Goal: Task Accomplishment & Management: Manage account settings

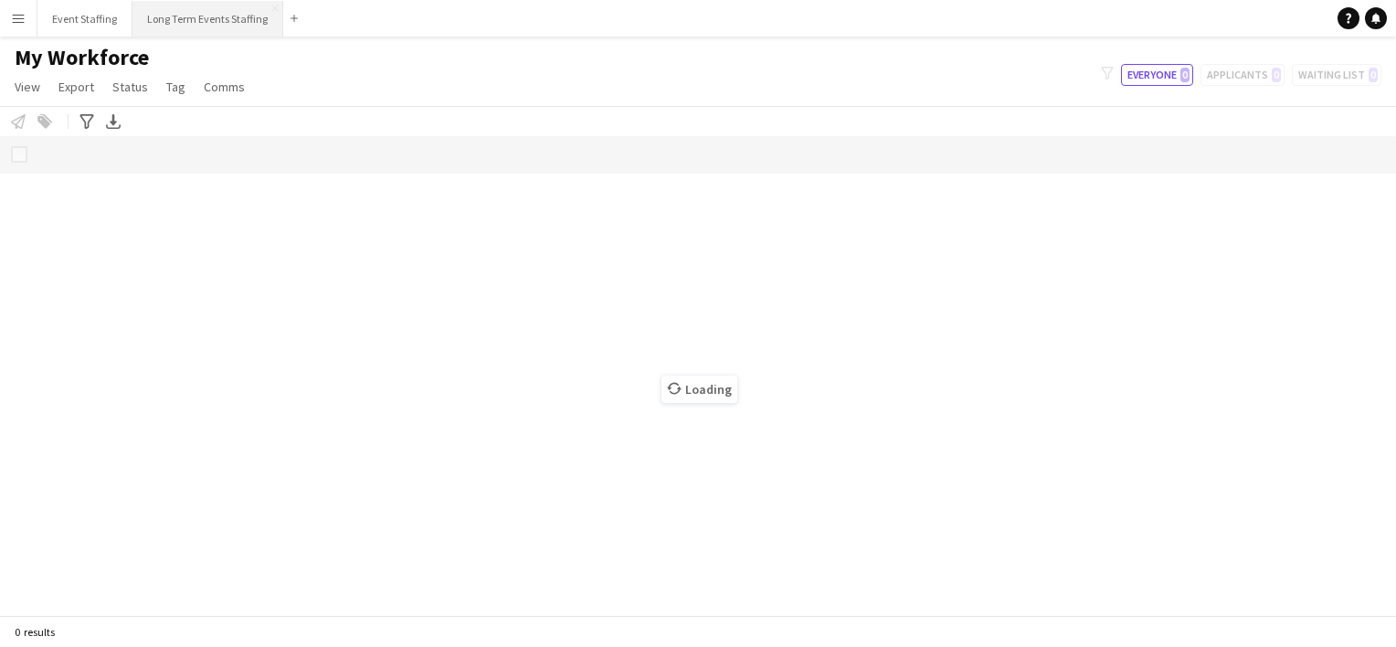
click at [188, 19] on button "Long Term Events Staffing Close" at bounding box center [207, 19] width 151 height 36
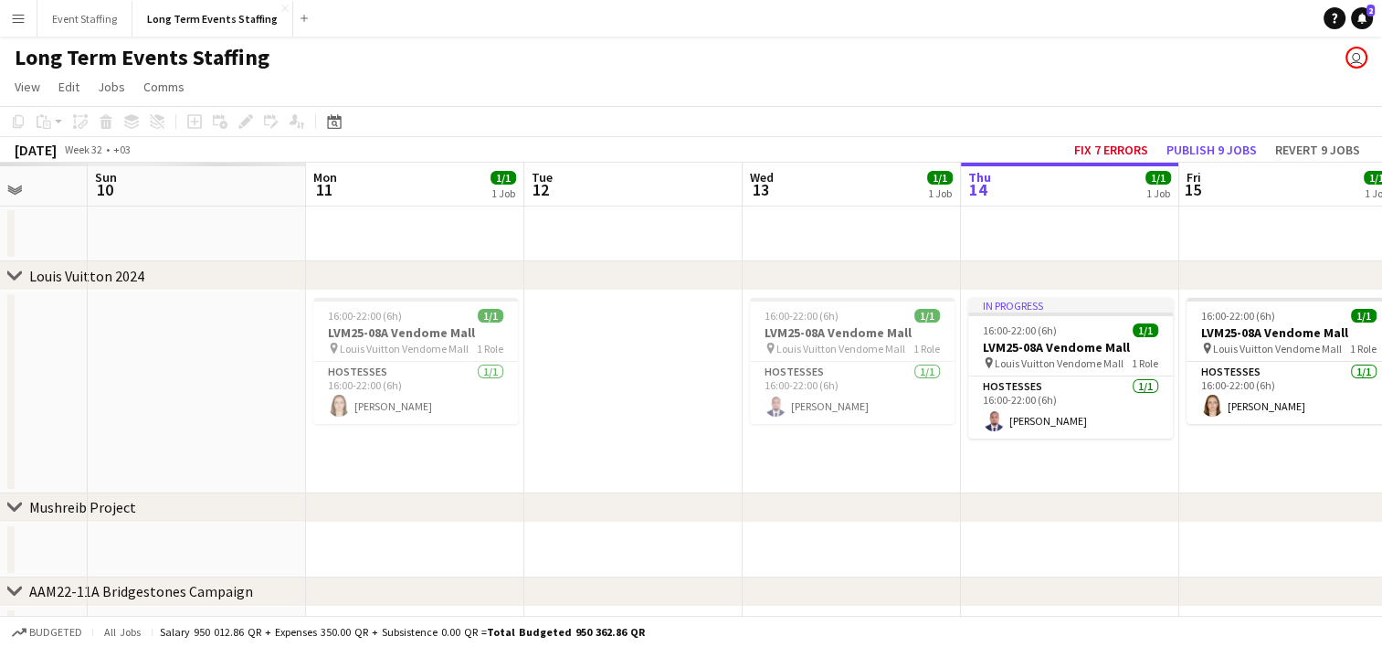
drag, startPoint x: 141, startPoint y: 387, endPoint x: 884, endPoint y: 442, distance: 745.6
click at [884, 442] on app-calendar-viewport "Thu 7 Fri 8 Sat 9 Sun 10 Mon 11 1/1 1 Job Tue 12 Wed 13 1/1 1 Job Thu 14 1/1 1 …" at bounding box center [691, 454] width 1382 height 583
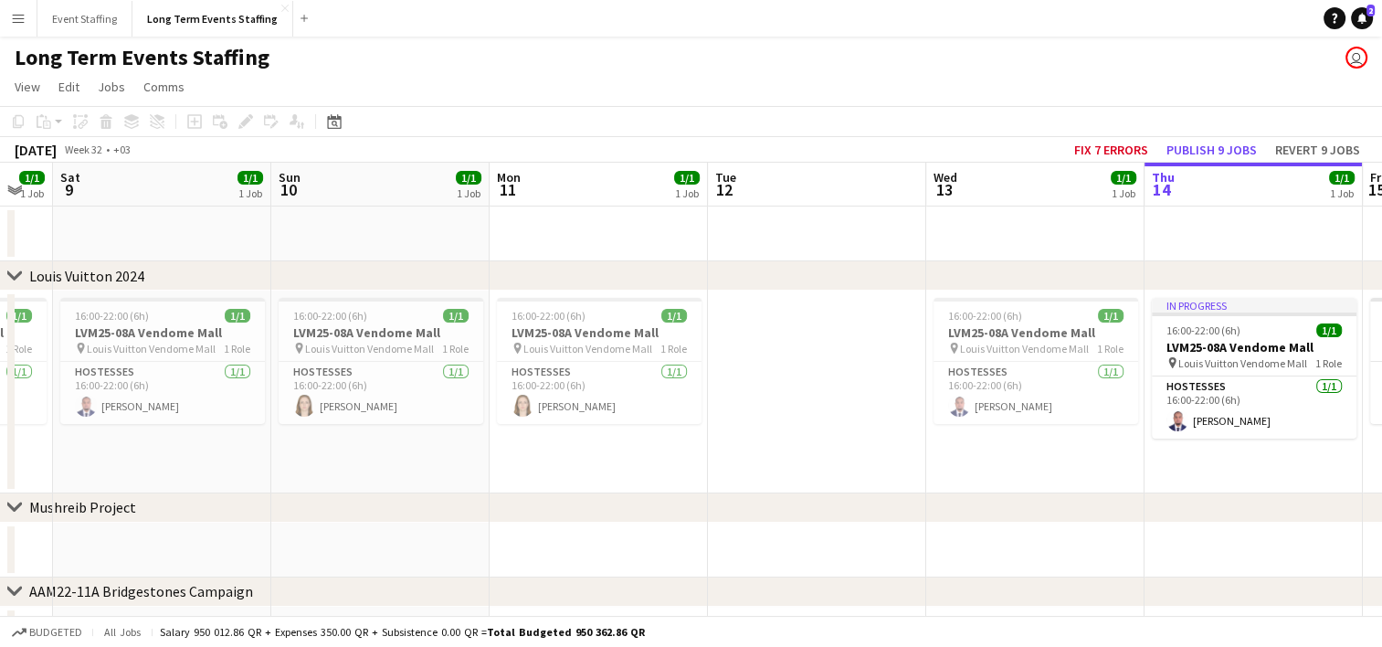
drag, startPoint x: 515, startPoint y: 425, endPoint x: 1138, endPoint y: 466, distance: 624.4
click at [1138, 466] on app-calendar-viewport "Thu 7 1/1 1 Job Fri 8 1/1 1 Job Sat 9 1/1 1 Job Sun 10 1/1 1 Job Mon 11 1/1 1 J…" at bounding box center [691, 454] width 1382 height 583
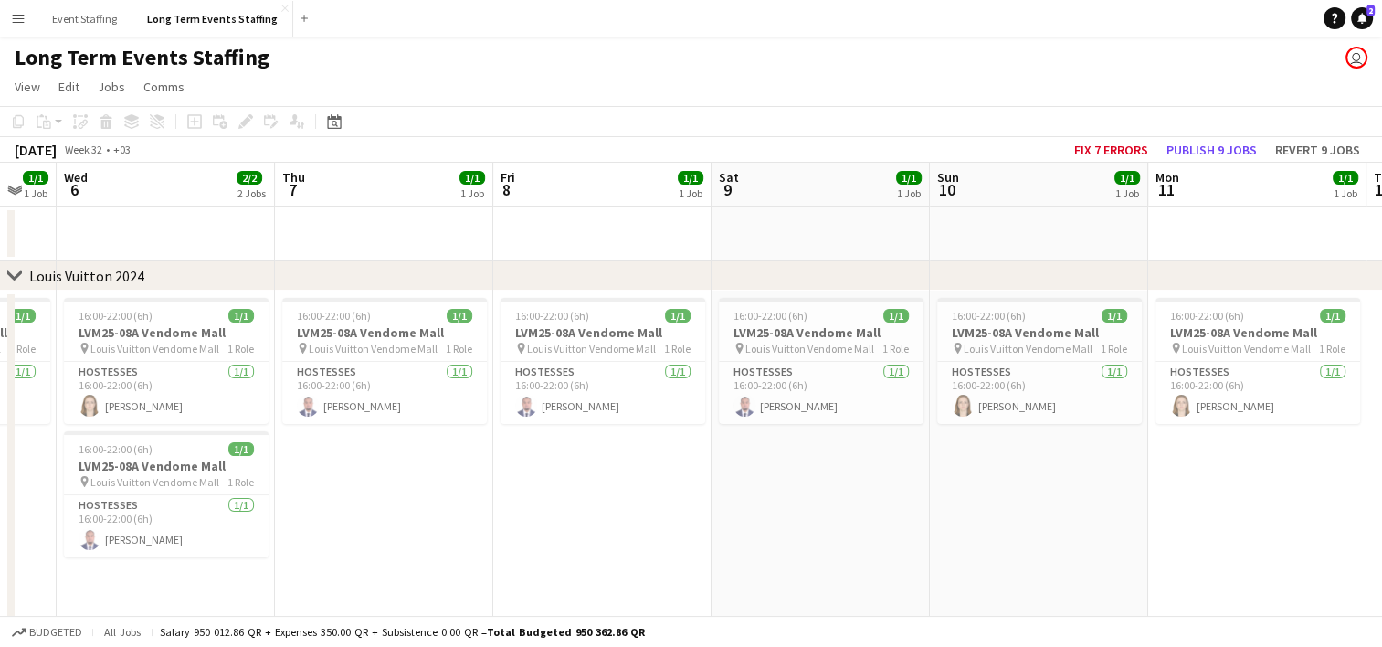
scroll to position [0, 527]
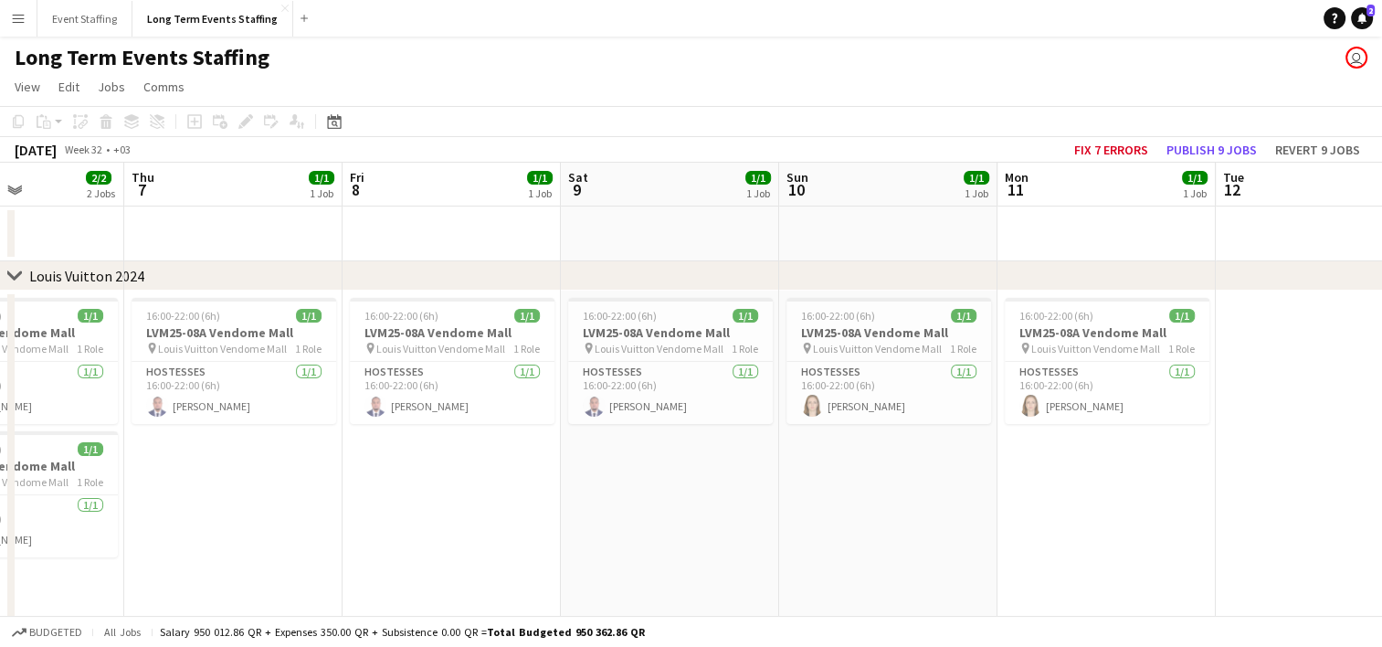
drag, startPoint x: 431, startPoint y: 482, endPoint x: 939, endPoint y: 418, distance: 511.9
click at [939, 418] on app-calendar-viewport "Mon 4 Tue 5 1/1 1 Job Wed 6 2/2 2 Jobs Thu 7 1/1 1 Job Fri 8 1/1 1 Job Sat 9 1/…" at bounding box center [691, 522] width 1382 height 719
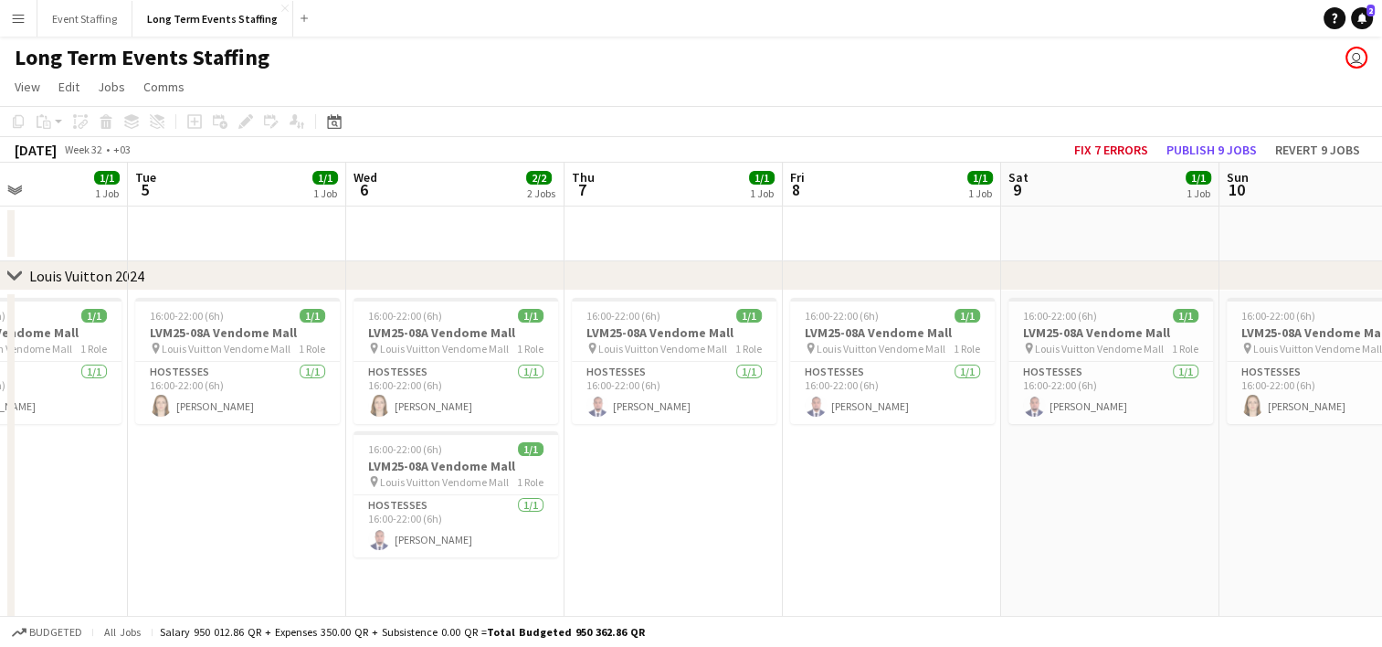
click at [942, 396] on app-calendar-viewport "Sat 2 1/1 1 Job Sun 3 1/1 1 Job Mon 4 1/1 1 Job Tue 5 1/1 1 Job Wed 6 2/2 2 Job…" at bounding box center [691, 522] width 1382 height 719
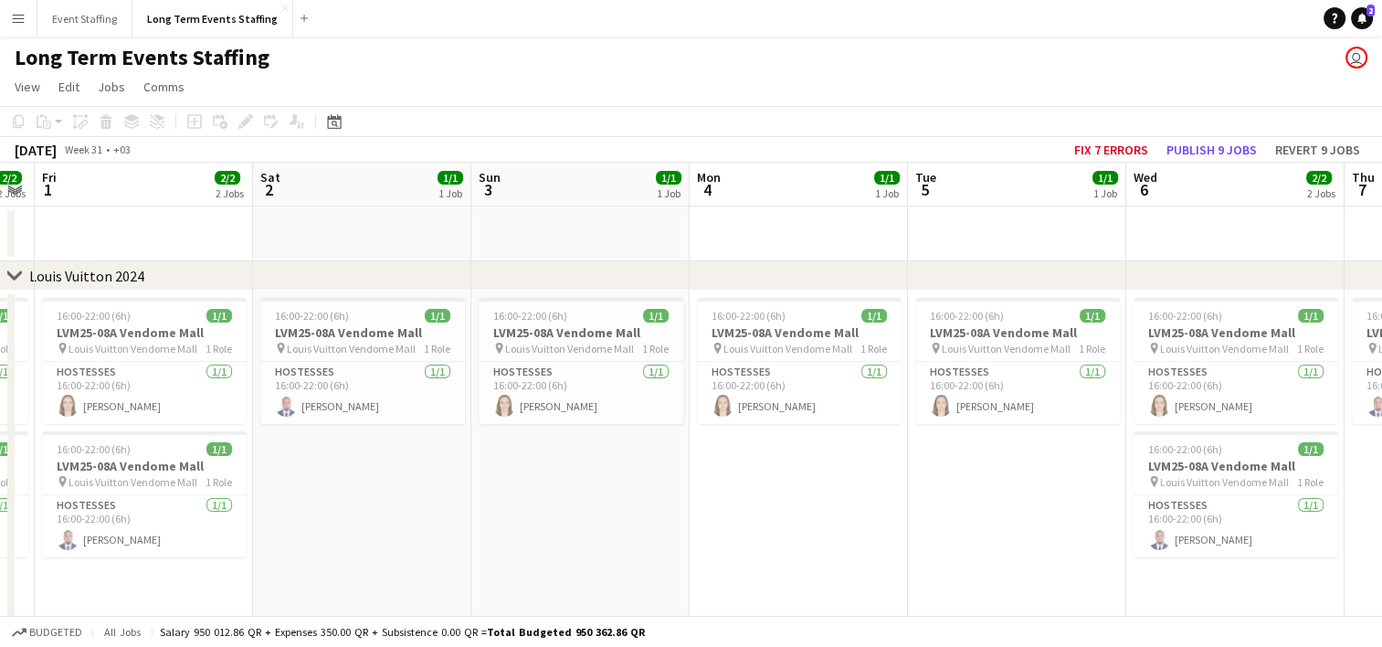
drag, startPoint x: 387, startPoint y: 420, endPoint x: 640, endPoint y: 388, distance: 255.1
click at [640, 388] on app-calendar-viewport "Wed 30 Thu 31 2/2 2 Jobs Fri 1 2/2 2 Jobs Sat 2 1/1 1 Job Sun 3 1/1 1 Job Mon 4…" at bounding box center [691, 522] width 1382 height 719
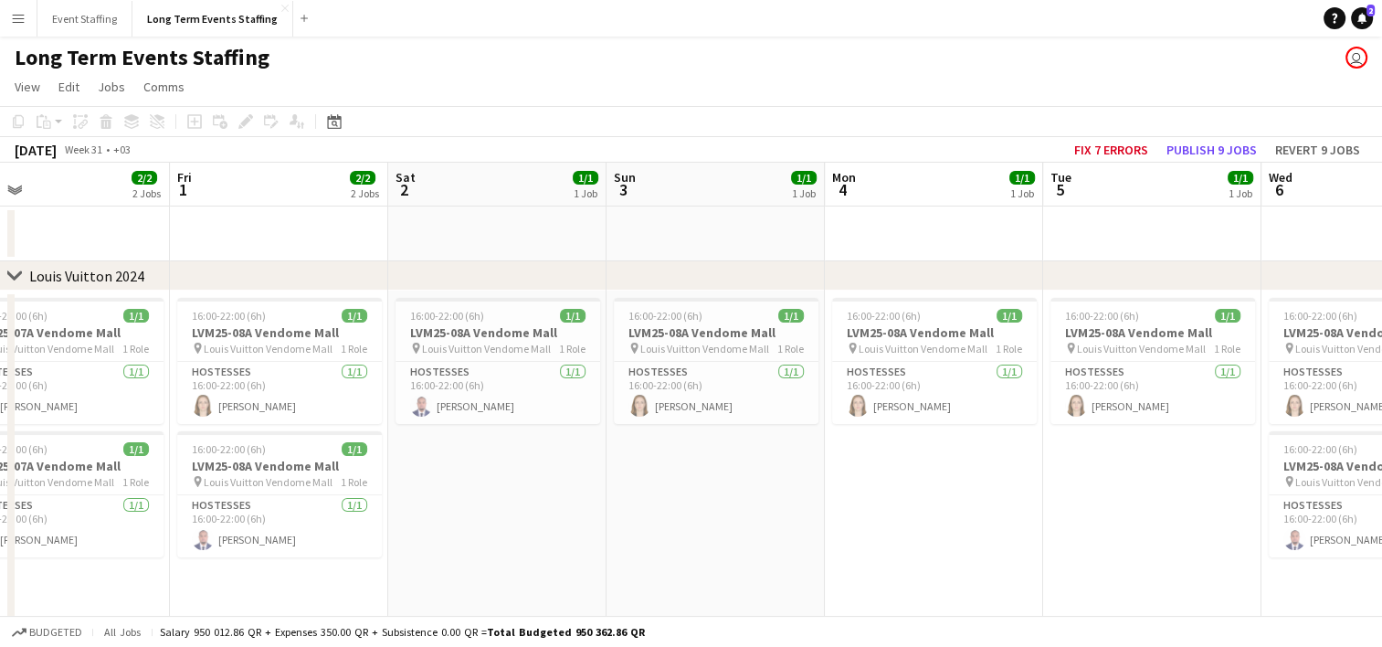
scroll to position [0, 391]
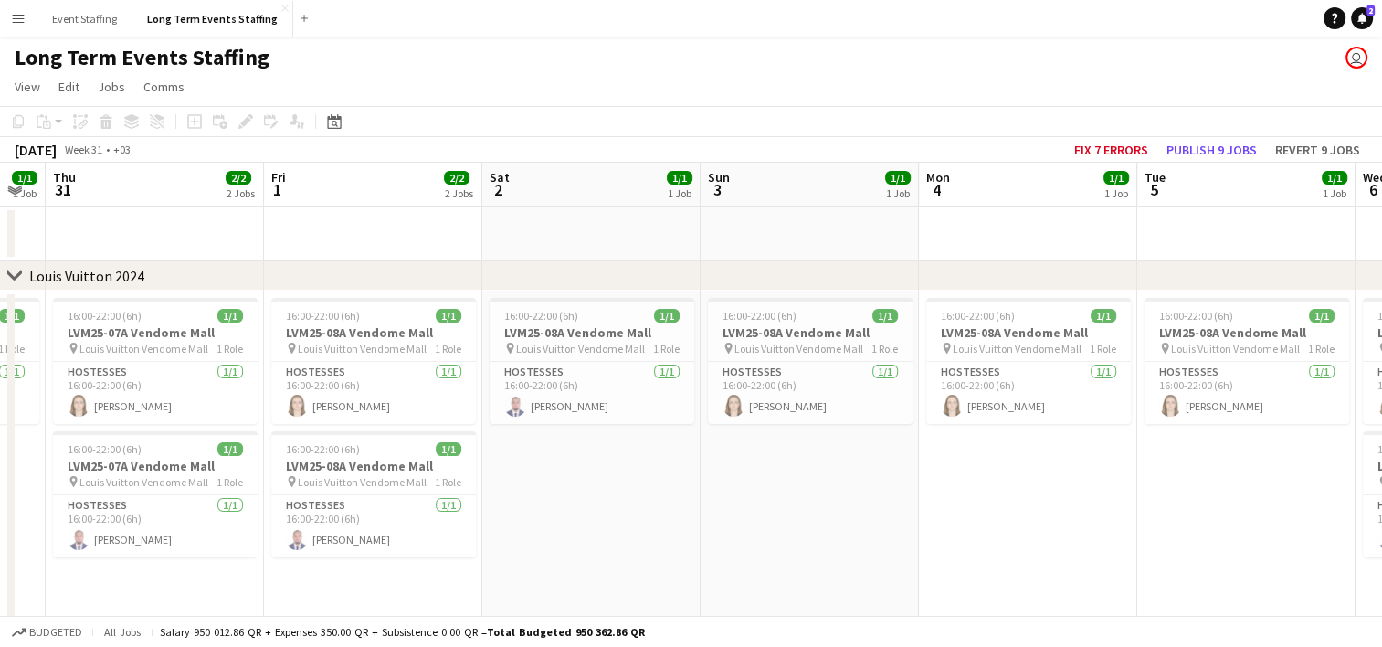
drag, startPoint x: 504, startPoint y: 394, endPoint x: 952, endPoint y: 460, distance: 452.4
click at [952, 460] on app-calendar-viewport "Tue 29 Wed 30 1/1 1 Job Thu 31 2/2 2 Jobs Fri 1 2/2 2 Jobs Sat 2 1/1 1 Job Sun …" at bounding box center [691, 522] width 1382 height 719
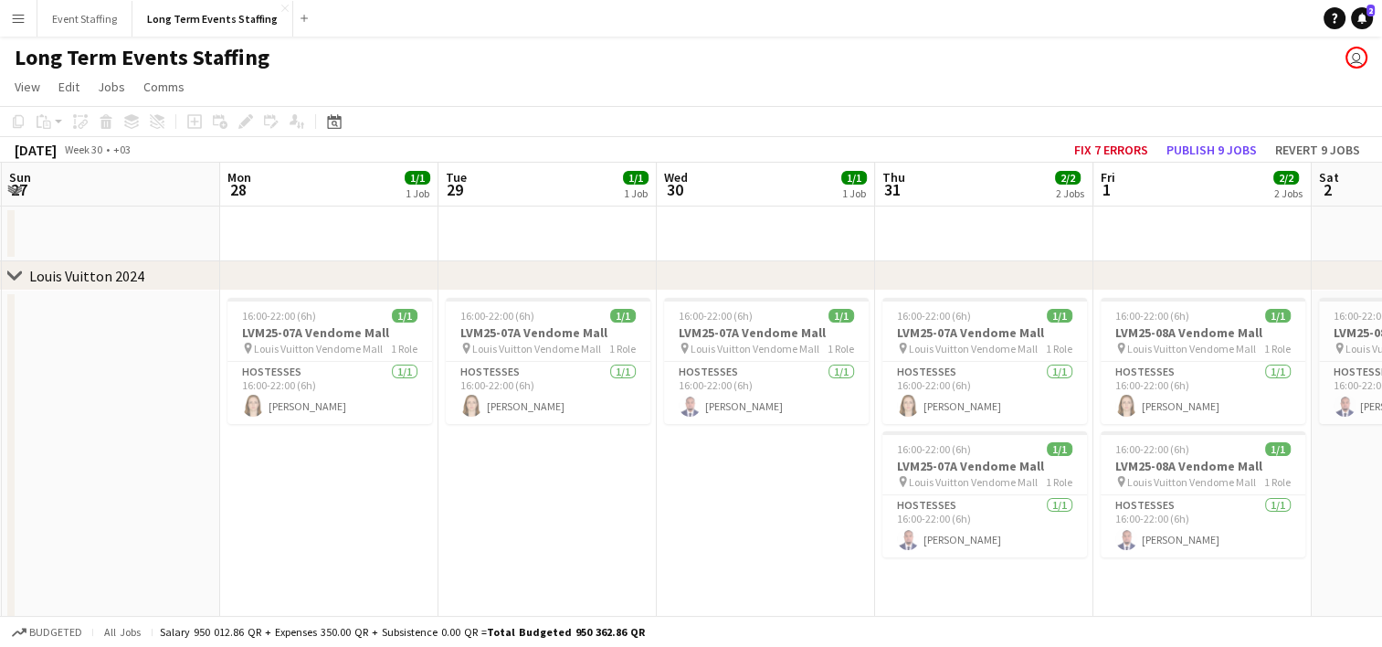
scroll to position [0, 386]
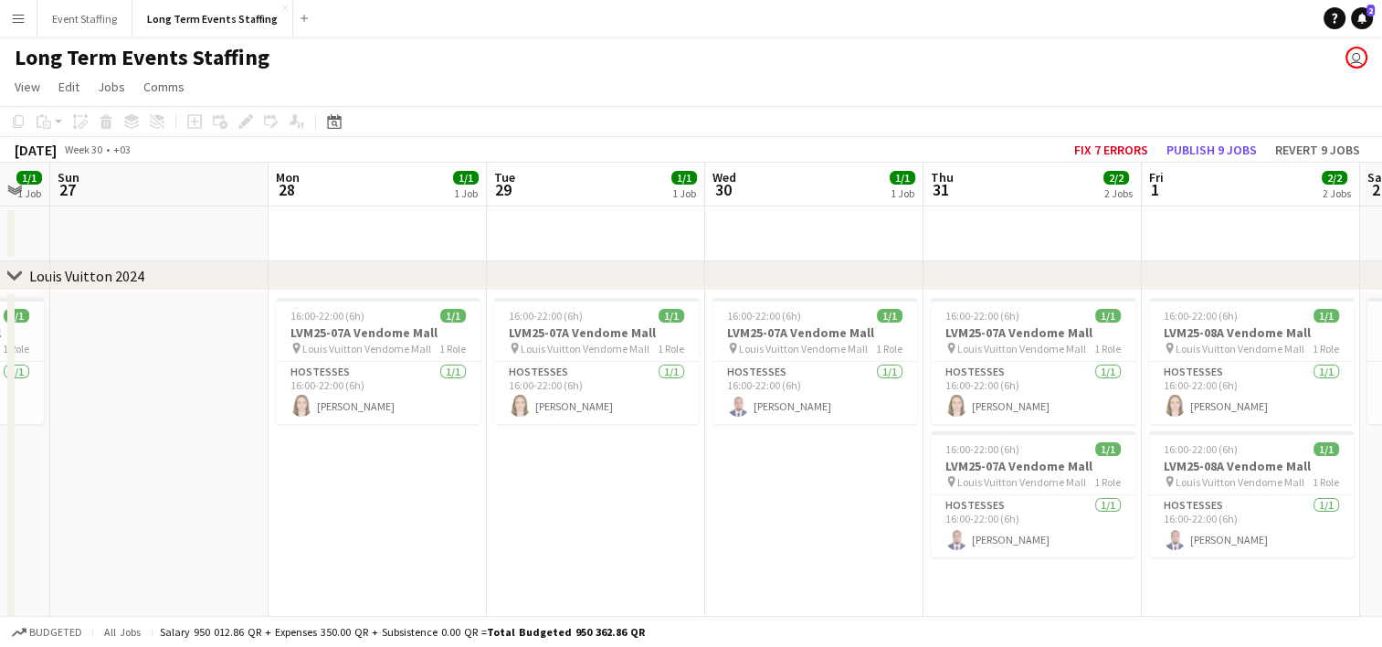
drag, startPoint x: 175, startPoint y: 493, endPoint x: 836, endPoint y: 562, distance: 664.0
click at [836, 562] on app-calendar-viewport "Fri 25 2/2 2 Jobs Sat 26 1/1 1 Job Sun 27 Mon 28 1/1 1 Job Tue 29 1/1 1 Job Wed…" at bounding box center [691, 522] width 1382 height 719
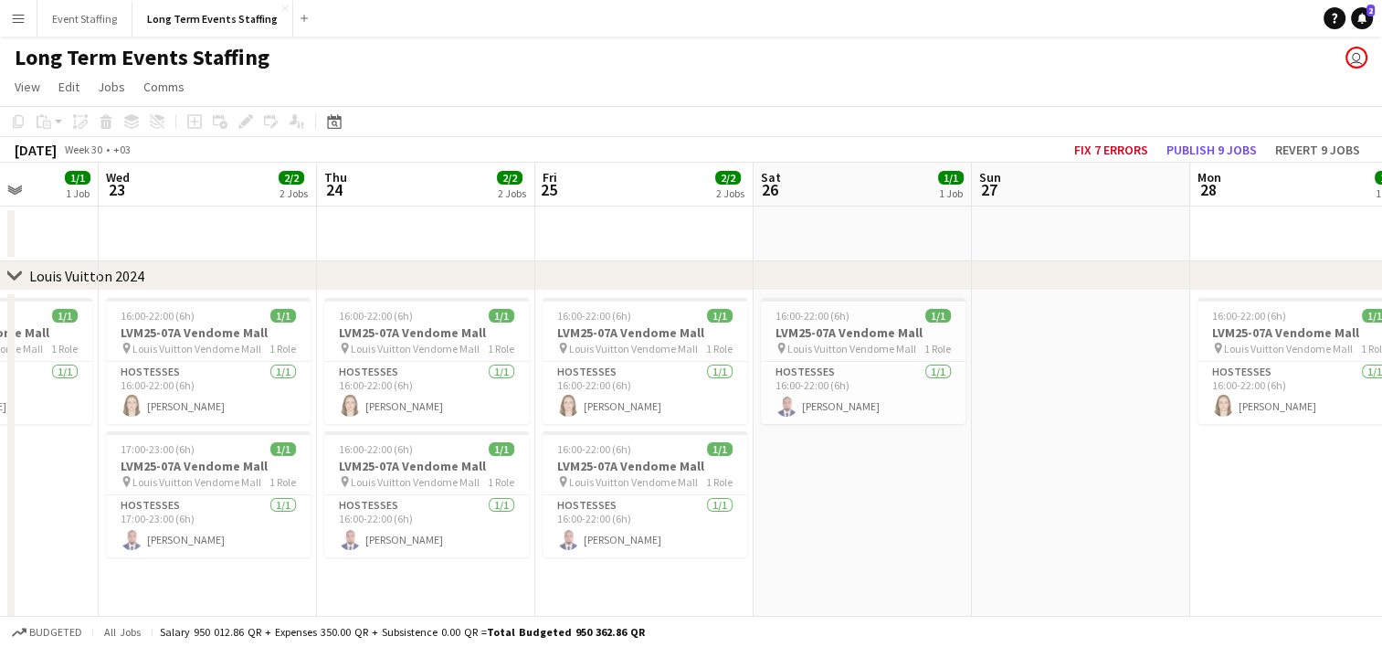
scroll to position [0, 549]
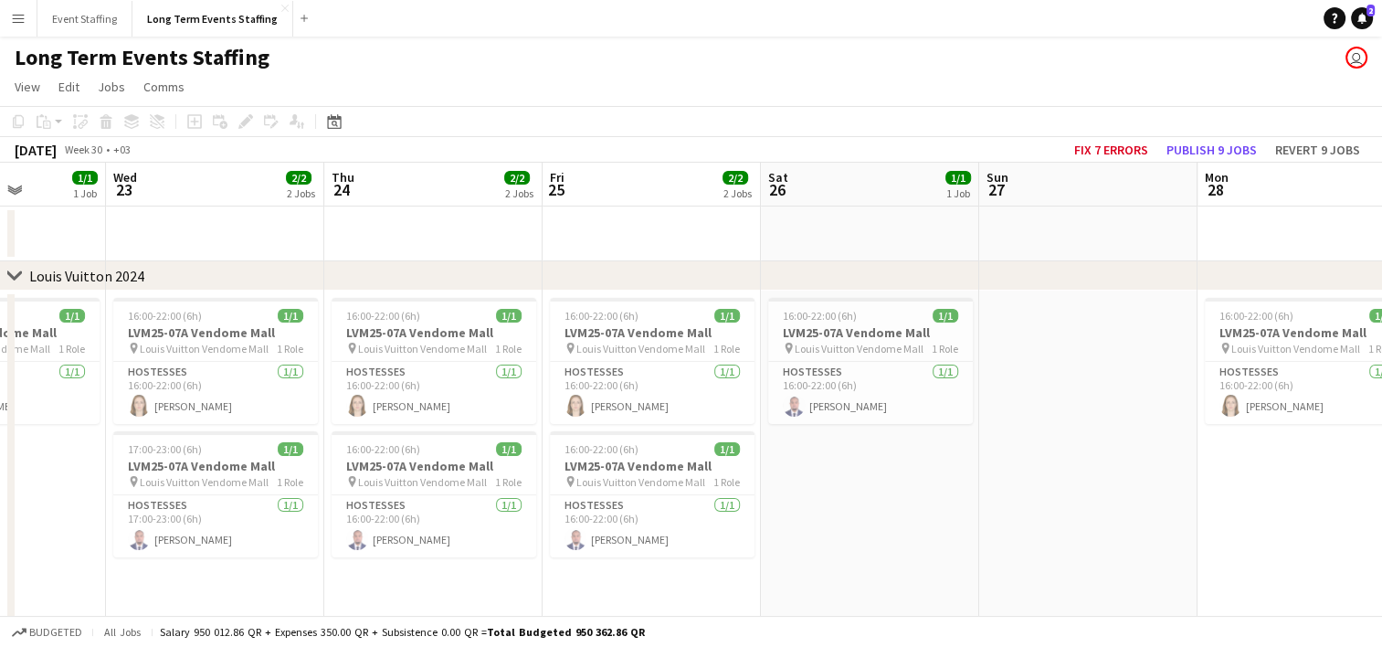
drag, startPoint x: 448, startPoint y: 566, endPoint x: 1399, endPoint y: 526, distance: 951.9
click at [1382, 526] on html "Menu Boards Boards Boards All jobs Status Workforce Workforce My Workforce Recr…" at bounding box center [691, 456] width 1382 height 913
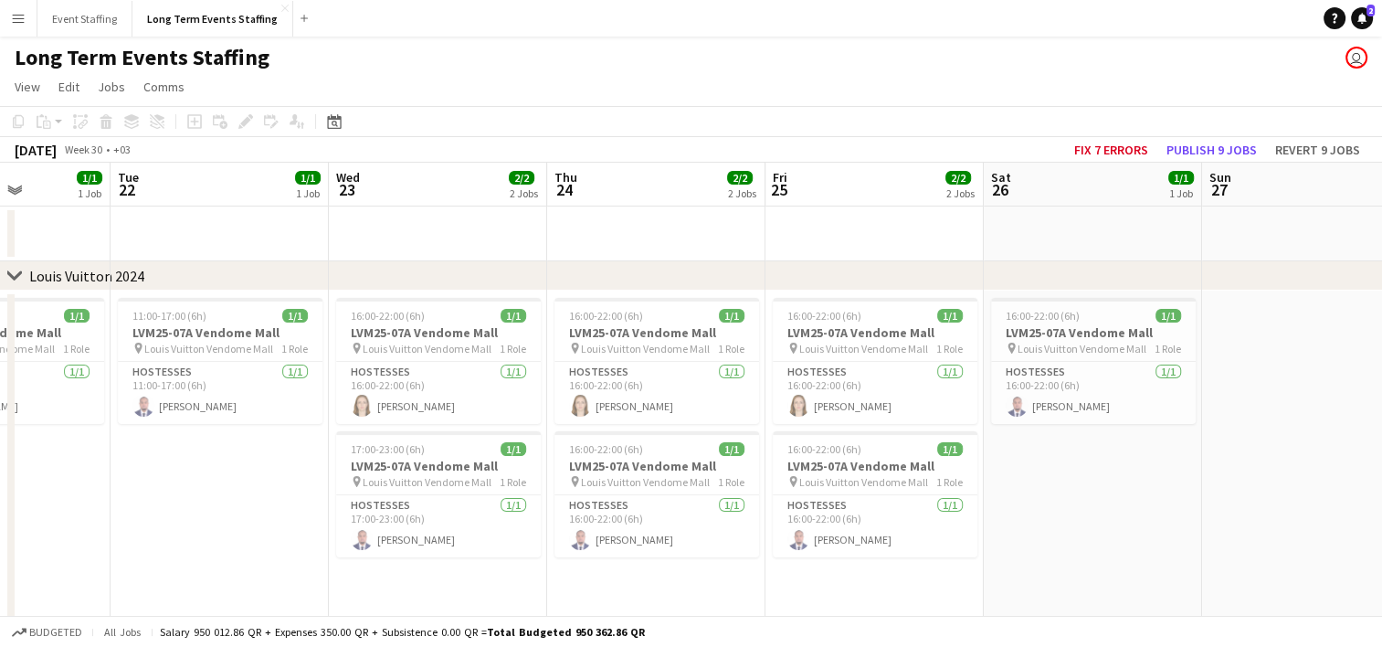
drag, startPoint x: 333, startPoint y: 607, endPoint x: 776, endPoint y: 544, distance: 447.4
click at [776, 544] on app-calendar-viewport "Sat 19 1/1 1 Job Sun 20 Mon 21 1/1 1 Job Tue 22 1/1 1 Job Wed 23 2/2 2 Jobs Thu…" at bounding box center [691, 522] width 1382 height 719
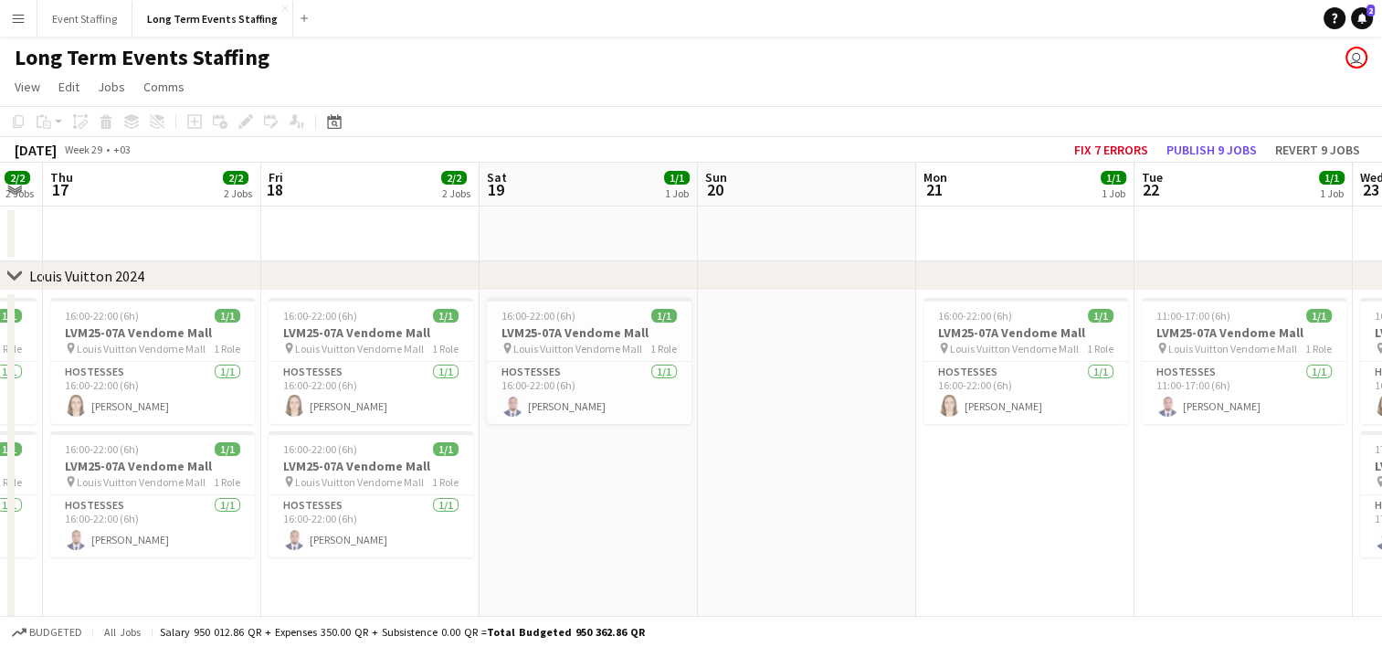
scroll to position [0, 534]
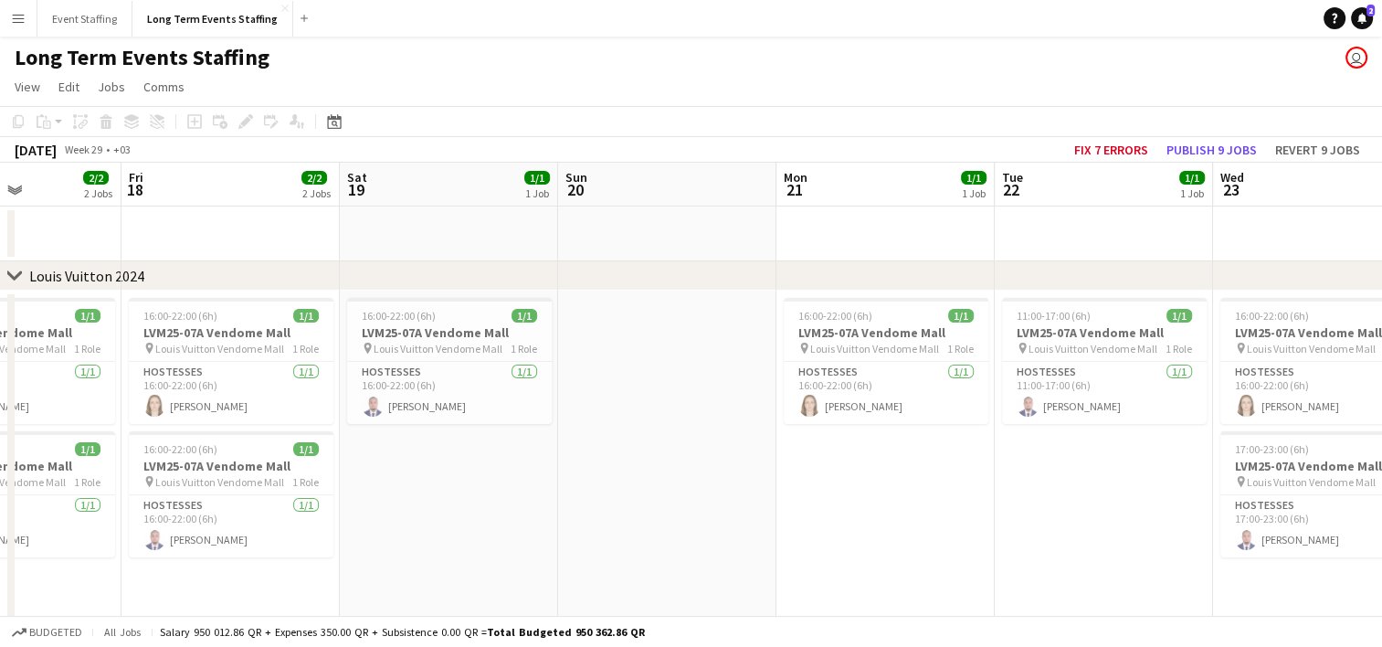
drag, startPoint x: 176, startPoint y: 513, endPoint x: 840, endPoint y: 490, distance: 664.6
click at [840, 490] on app-calendar-viewport "Tue 15 Wed 16 2/2 2 Jobs Thu 17 2/2 2 Jobs Fri 18 2/2 2 Jobs Sat 19 1/1 1 Job S…" at bounding box center [691, 522] width 1382 height 719
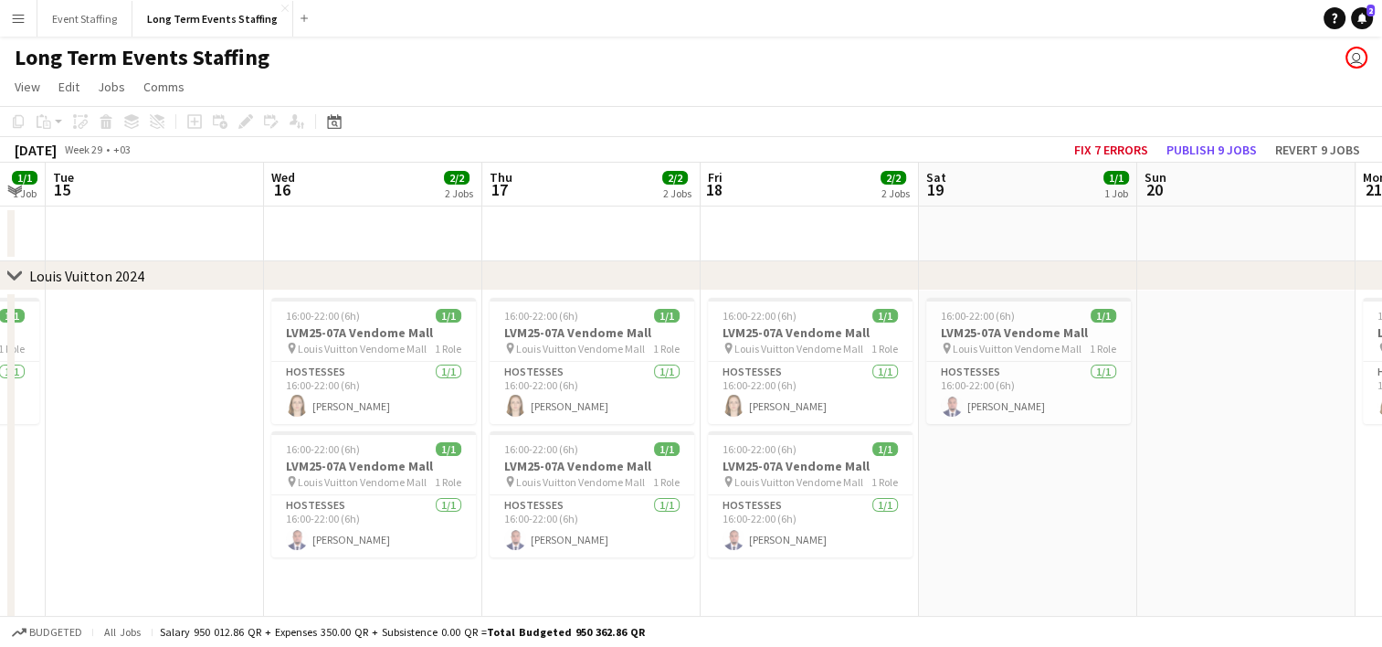
scroll to position [0, 388]
drag, startPoint x: 496, startPoint y: 555, endPoint x: 1078, endPoint y: 523, distance: 582.8
click at [1078, 523] on app-calendar-viewport "Sun 13 Mon 14 1/1 1 Job Tue 15 Wed 16 2/2 2 Jobs Thu 17 2/2 2 Jobs Fri 18 2/2 2…" at bounding box center [691, 522] width 1382 height 719
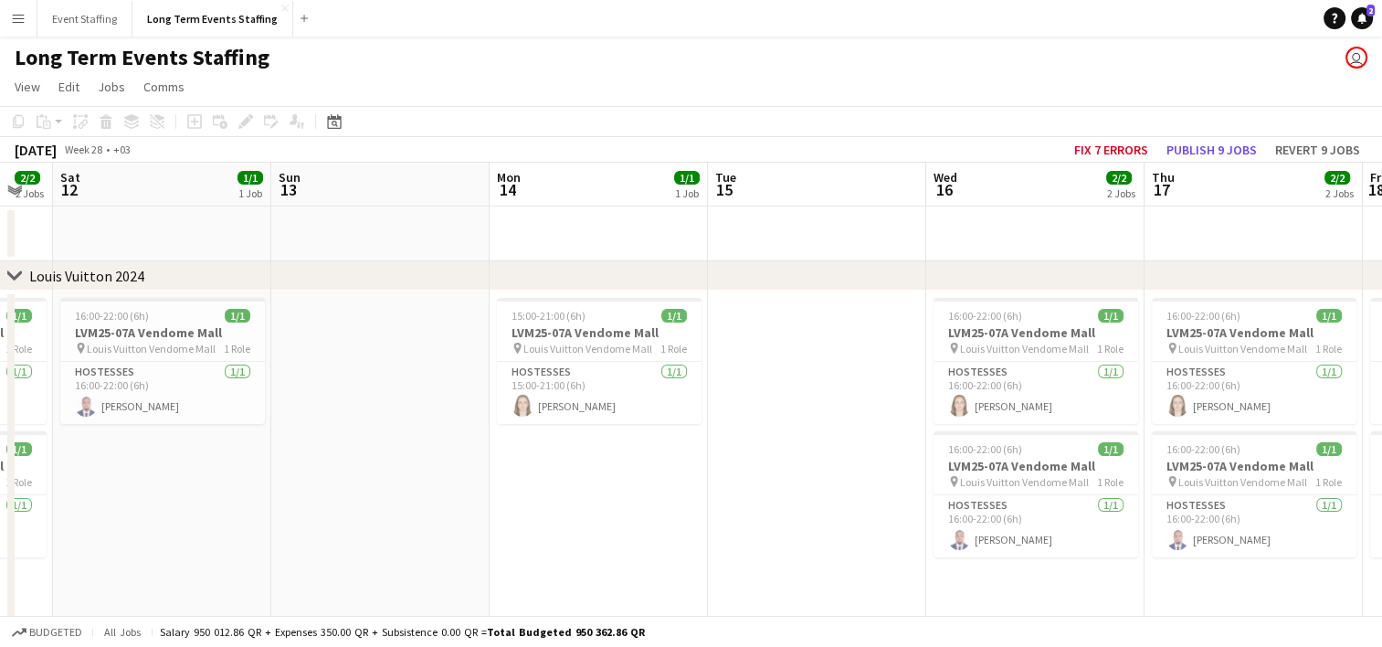
scroll to position [0, 566]
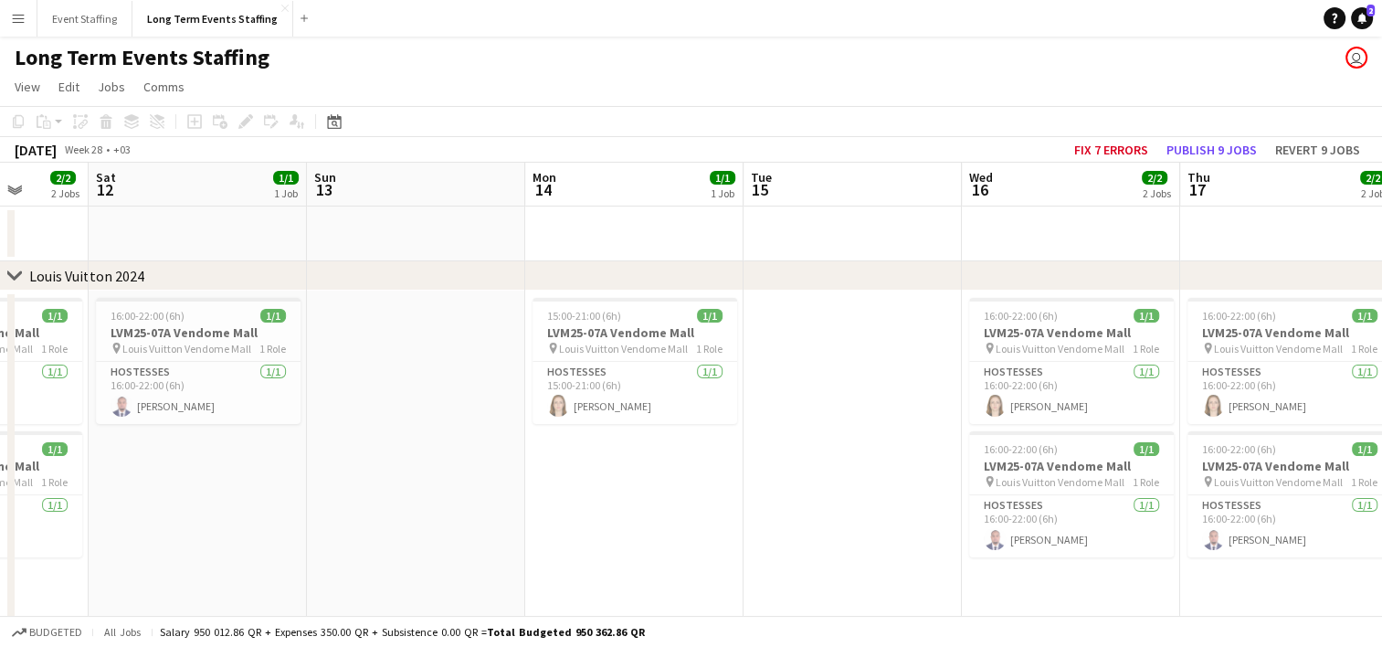
drag, startPoint x: 108, startPoint y: 436, endPoint x: 803, endPoint y: 452, distance: 695.4
click at [803, 452] on app-calendar-viewport "Wed 9 Thu 10 2/2 2 Jobs Fri 11 2/2 2 Jobs Sat 12 1/1 1 Job Sun 13 Mon 14 1/1 1 …" at bounding box center [691, 522] width 1382 height 719
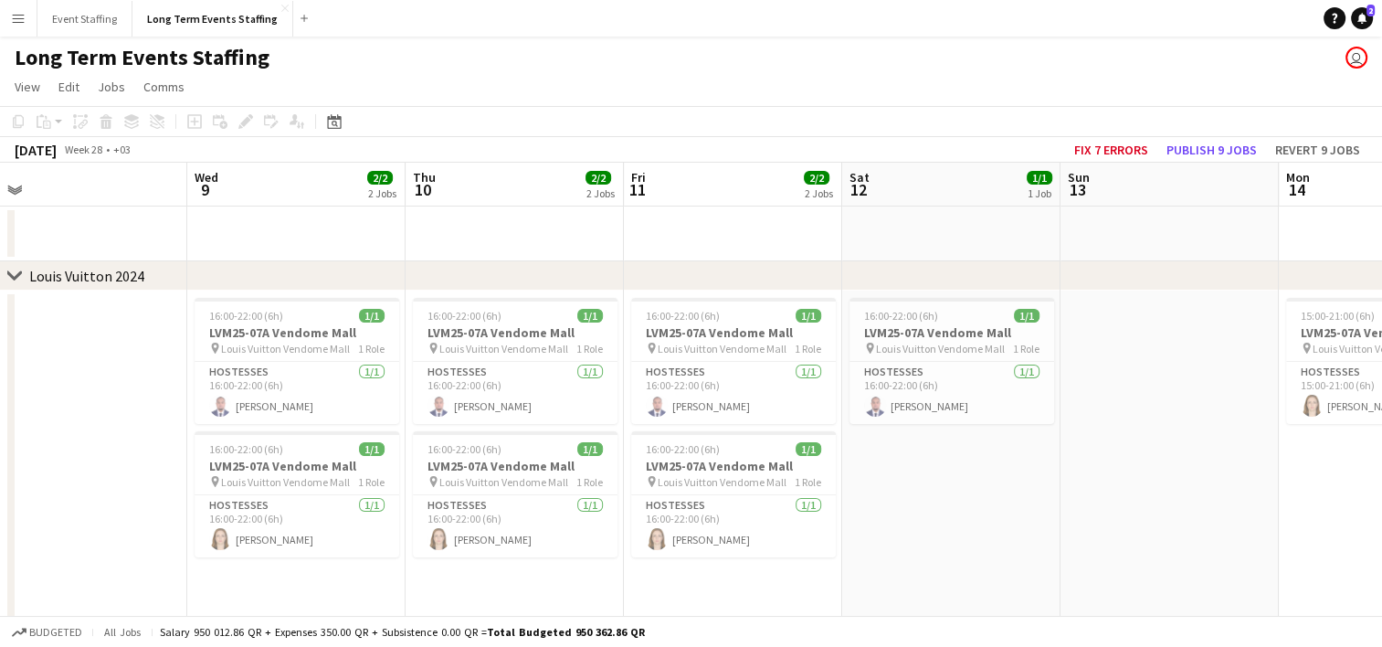
drag, startPoint x: 315, startPoint y: 497, endPoint x: 1081, endPoint y: 535, distance: 766.5
click at [1081, 535] on app-calendar-viewport "Sun 6 Mon 7 1/1 1 Job Tue 8 Wed 9 2/2 2 Jobs Thu 10 2/2 2 Jobs Fri 11 2/2 2 Job…" at bounding box center [691, 522] width 1382 height 719
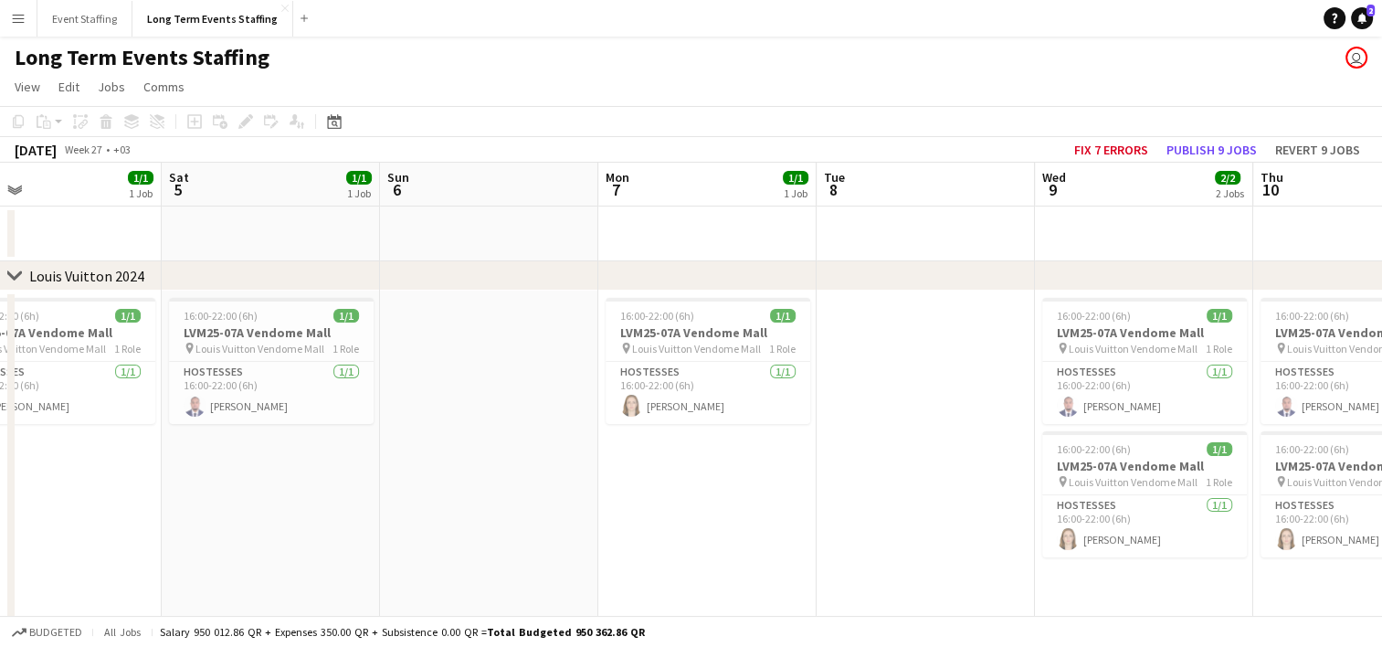
scroll to position [0, 466]
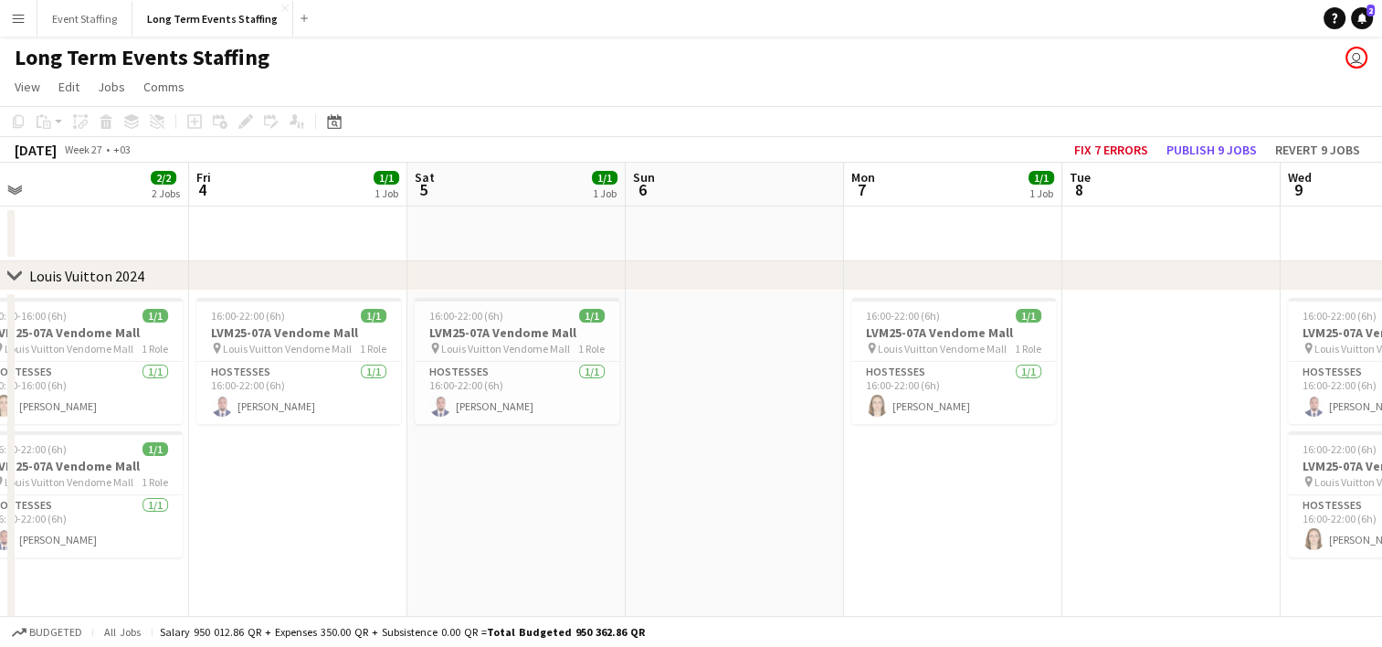
drag, startPoint x: 111, startPoint y: 534, endPoint x: 1193, endPoint y: 485, distance: 1083.7
click at [1193, 485] on app-calendar-viewport "Tue 1 Wed 2 2/2 2 Jobs Thu 3 2/2 2 Jobs Fri 4 1/1 1 Job Sat 5 1/1 1 Job Sun 6 M…" at bounding box center [691, 522] width 1382 height 719
click at [493, 464] on app-date-cell "16:00-22:00 (6h) 1/1 LVM25-07A [GEOGRAPHIC_DATA] pin Louis Vuitton Vendome Mall…" at bounding box center [516, 460] width 218 height 339
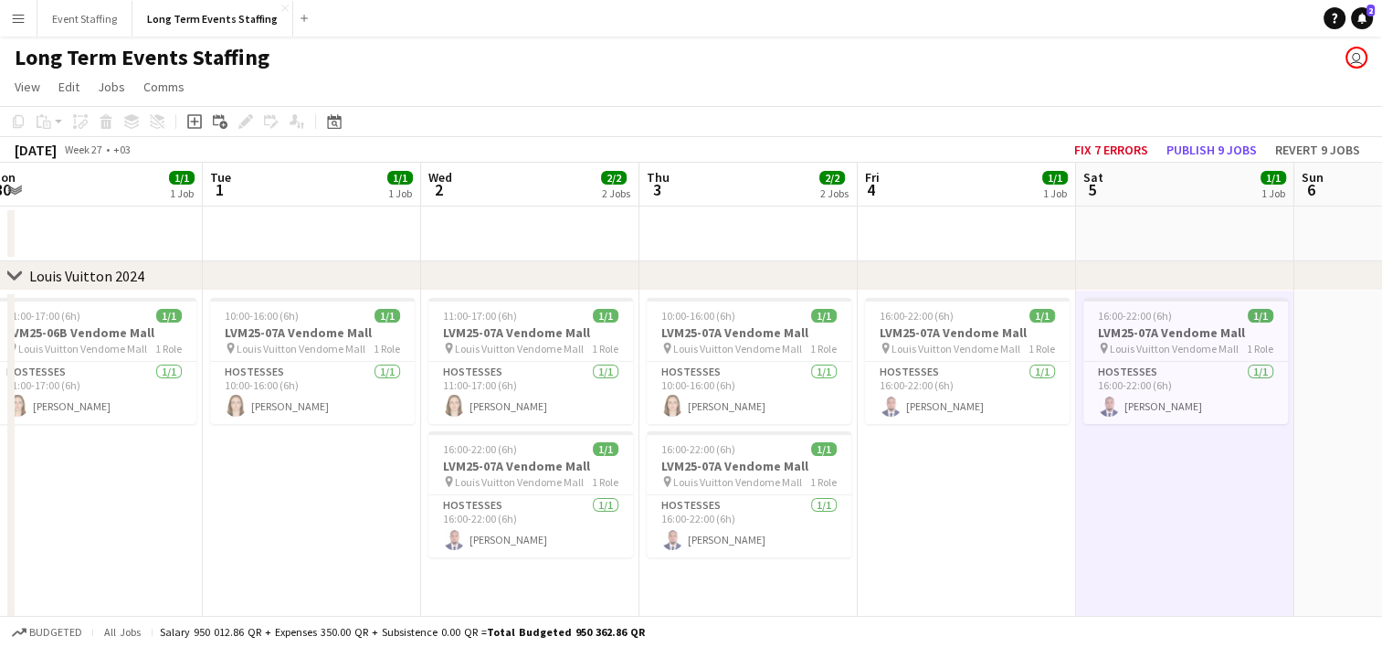
scroll to position [0, 443]
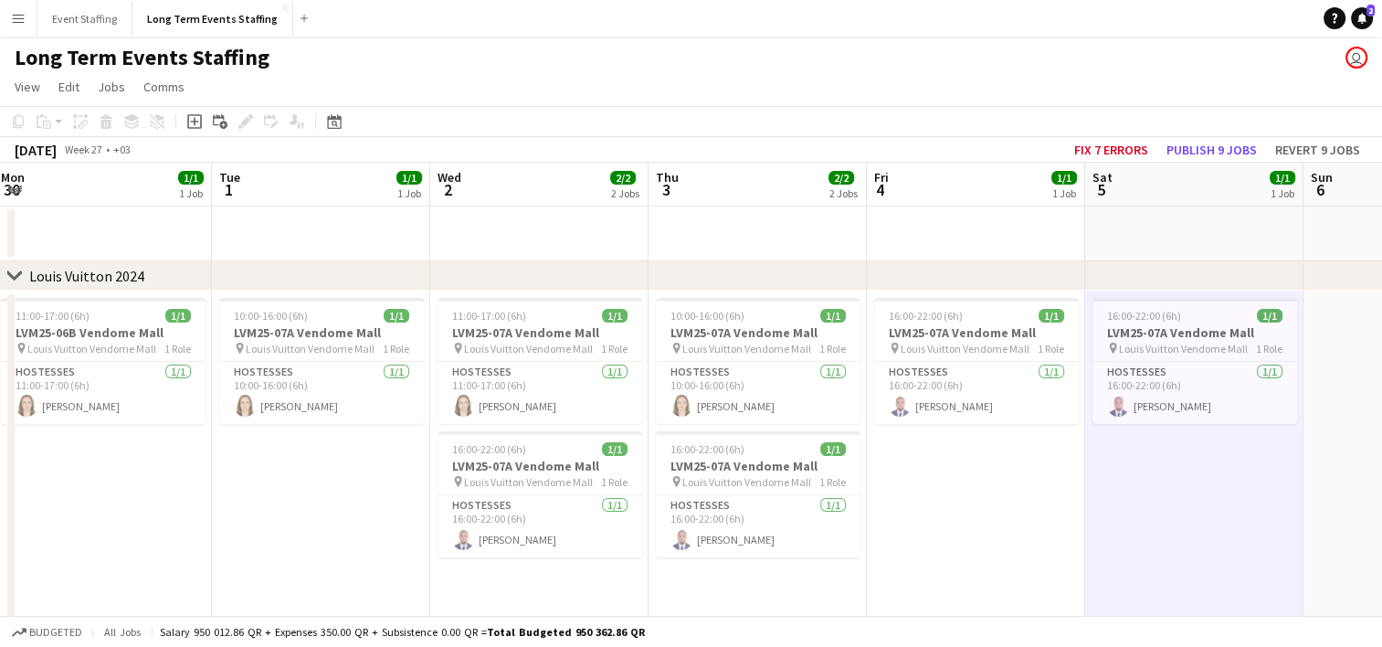
drag, startPoint x: 425, startPoint y: 513, endPoint x: 1103, endPoint y: 504, distance: 677.9
click at [1103, 504] on app-calendar-viewport "Sat 28 1/1 1 Job Sun 29 Mon 30 1/1 1 Job Tue 1 1/1 1 Job Wed 2 2/2 2 Jobs Thu 3…" at bounding box center [691, 522] width 1382 height 719
click at [296, 398] on app-card-role "Hostesses [DATE] 10:00-16:00 (6h) [PERSON_NAME]" at bounding box center [321, 393] width 205 height 62
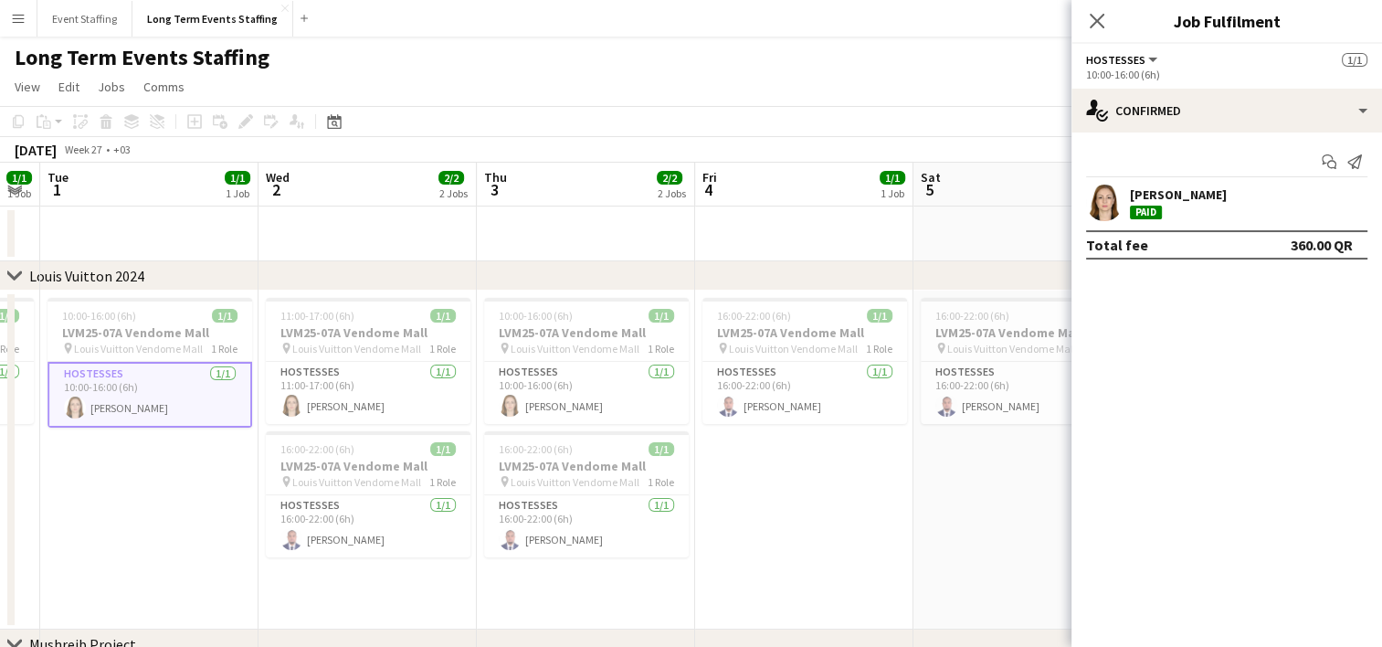
scroll to position [0, 636]
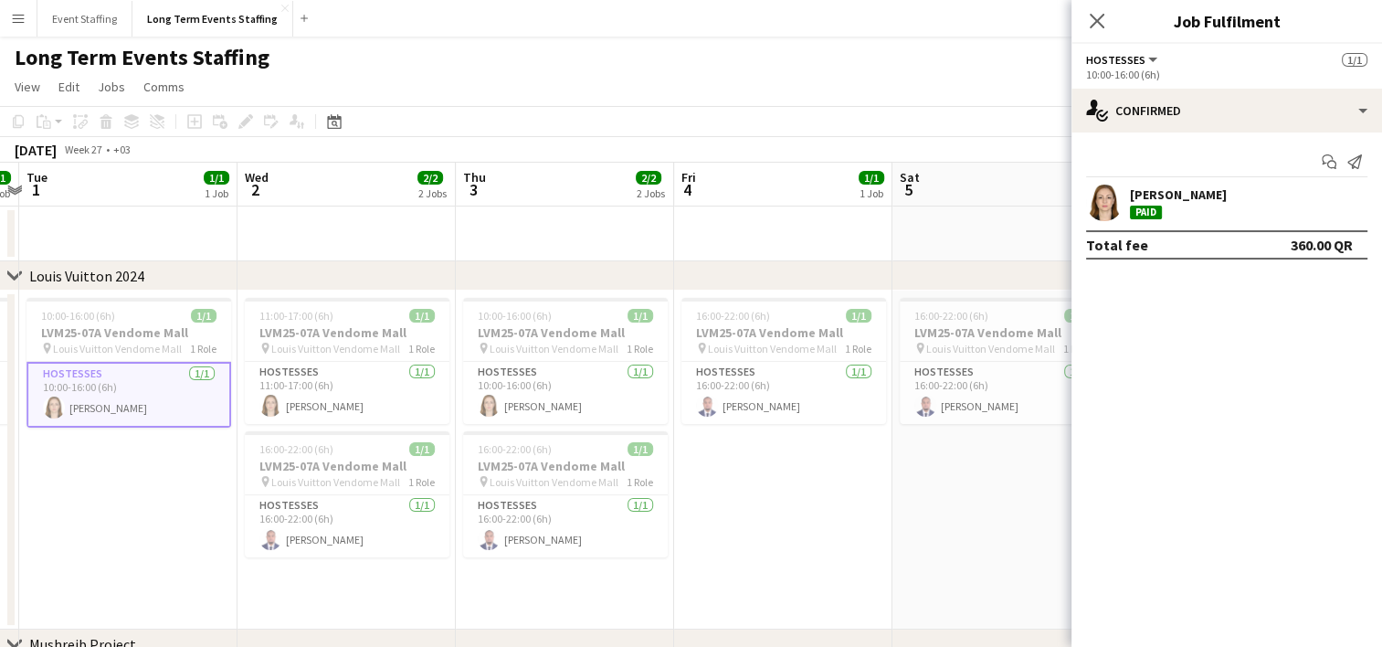
drag, startPoint x: 333, startPoint y: 481, endPoint x: 141, endPoint y: 469, distance: 193.2
click at [141, 469] on app-calendar-viewport "Sat 28 1/1 1 Job Sun 29 Mon 30 1/1 1 Job Tue 1 1/1 1 Job Wed 2 2/2 2 Jobs Thu 3…" at bounding box center [691, 522] width 1382 height 719
click at [323, 387] on app-card-role "Hostesses [DATE] 11:00-17:00 (6h) [PERSON_NAME]" at bounding box center [347, 393] width 205 height 62
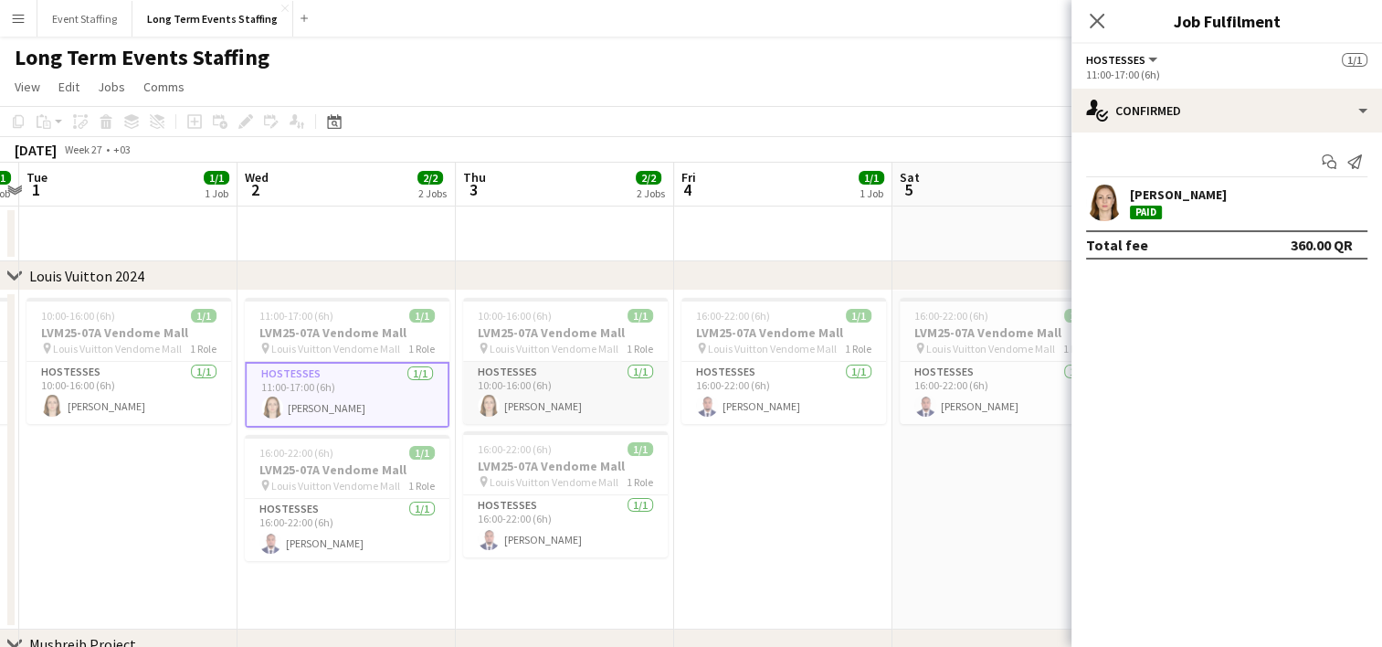
click at [528, 369] on app-card-role "Hostesses [DATE] 10:00-16:00 (6h) [PERSON_NAME]" at bounding box center [565, 393] width 205 height 62
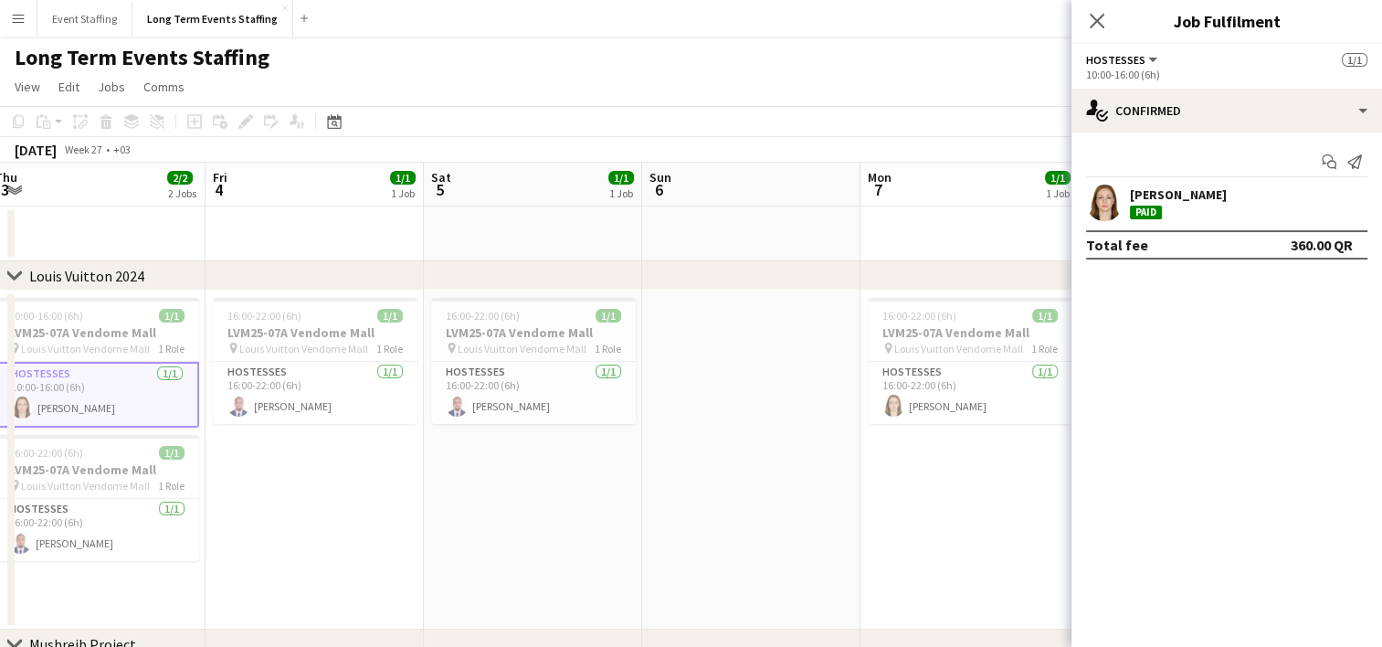
drag, startPoint x: 836, startPoint y: 483, endPoint x: 352, endPoint y: 463, distance: 484.6
click at [352, 463] on app-calendar-viewport "Mon 30 1/1 1 Job Tue 1 1/1 1 Job Wed 2 2/2 2 Jobs Thu 3 2/2 2 Jobs Fri 4 1/1 1 …" at bounding box center [691, 522] width 1382 height 719
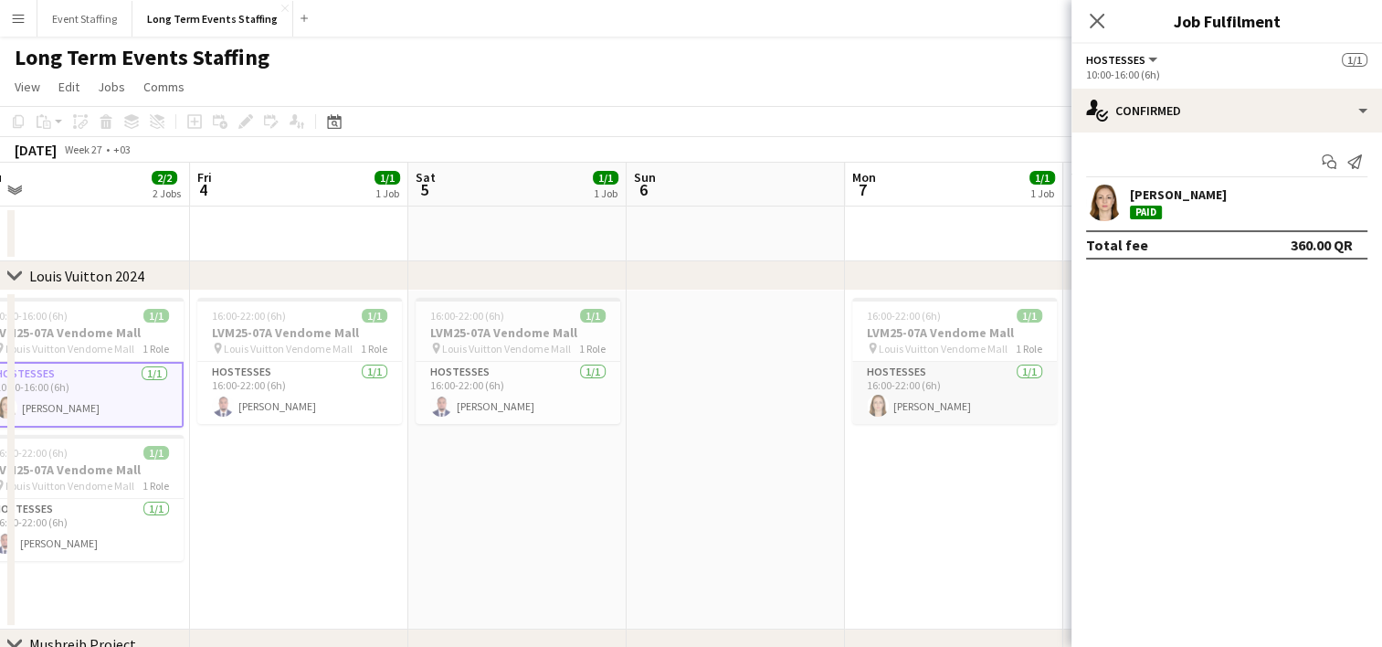
click at [920, 406] on app-card-role "Hostesses [DATE] 16:00-22:00 (6h) [PERSON_NAME]" at bounding box center [954, 393] width 205 height 62
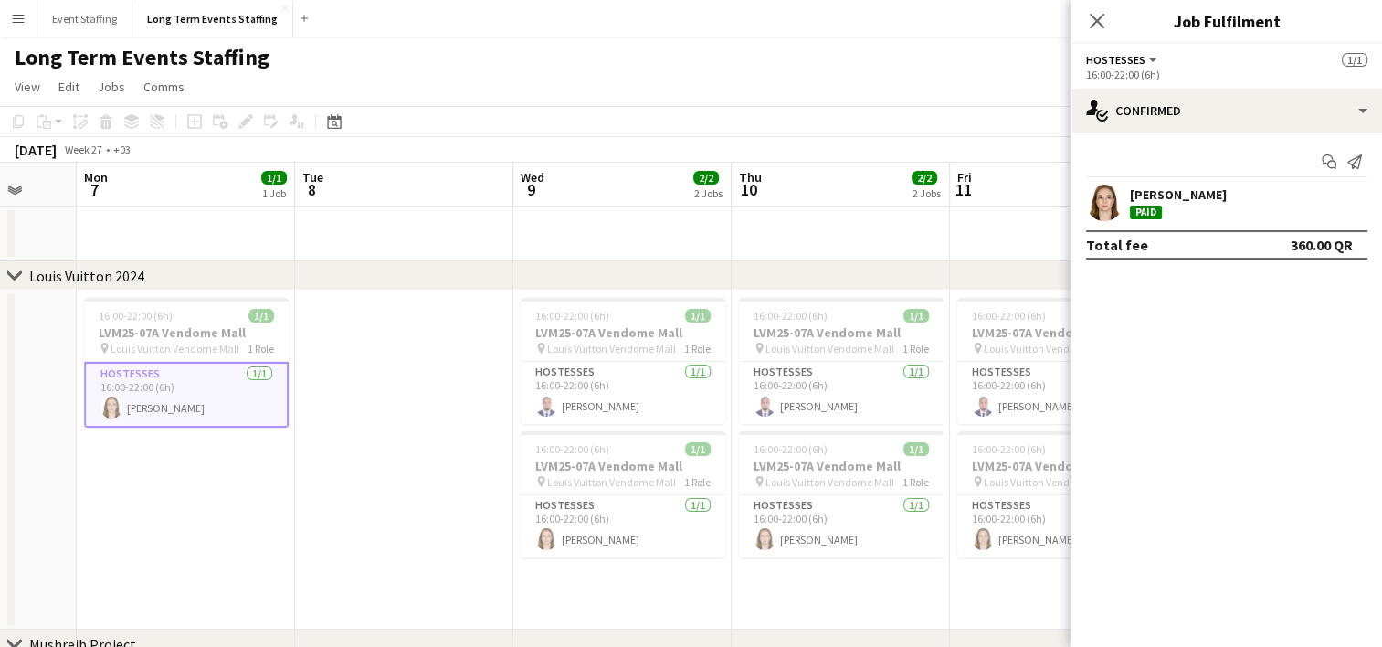
scroll to position [0, 622]
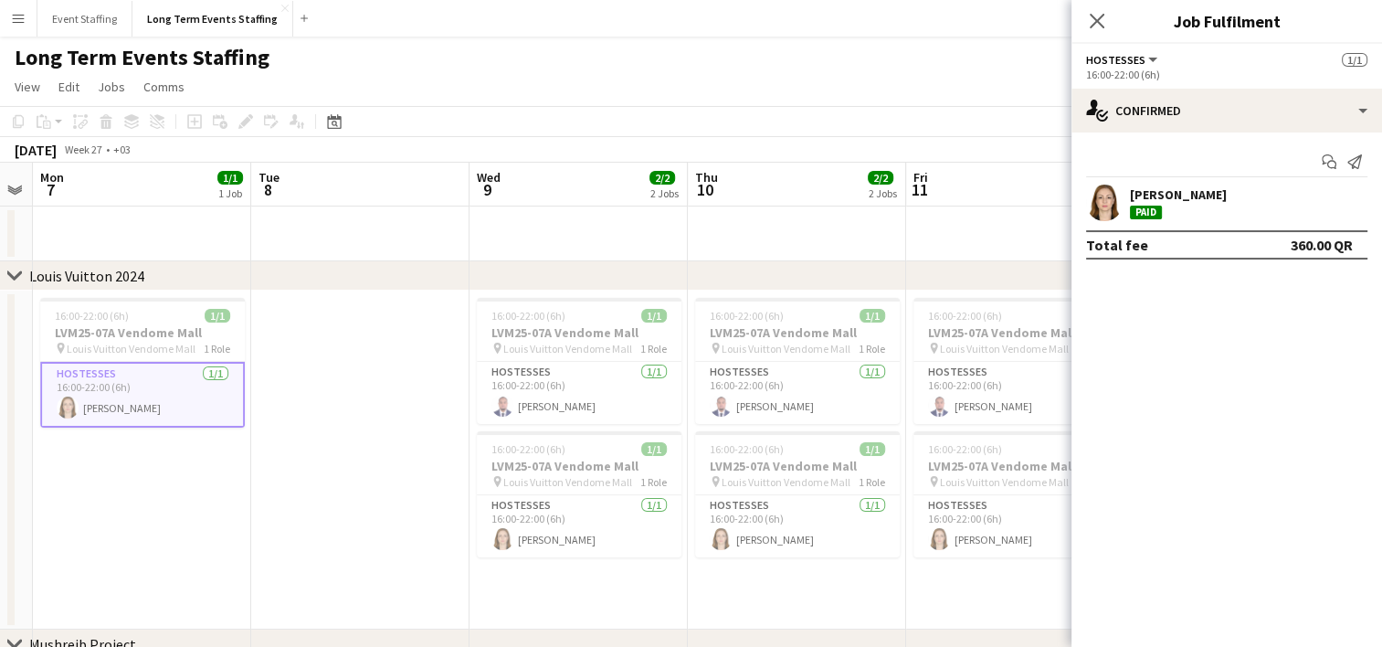
drag, startPoint x: 933, startPoint y: 522, endPoint x: 121, endPoint y: 469, distance: 813.9
click at [121, 469] on app-calendar-viewport "Fri 4 1/1 1 Job Sat 5 1/1 1 Job Sun 6 Mon 7 1/1 1 Job Tue 8 Wed 9 2/2 2 Jobs Th…" at bounding box center [691, 522] width 1382 height 719
click at [548, 540] on app-card-role "Hostesses [DATE] 16:00-22:00 (6h) [PERSON_NAME]" at bounding box center [579, 526] width 205 height 62
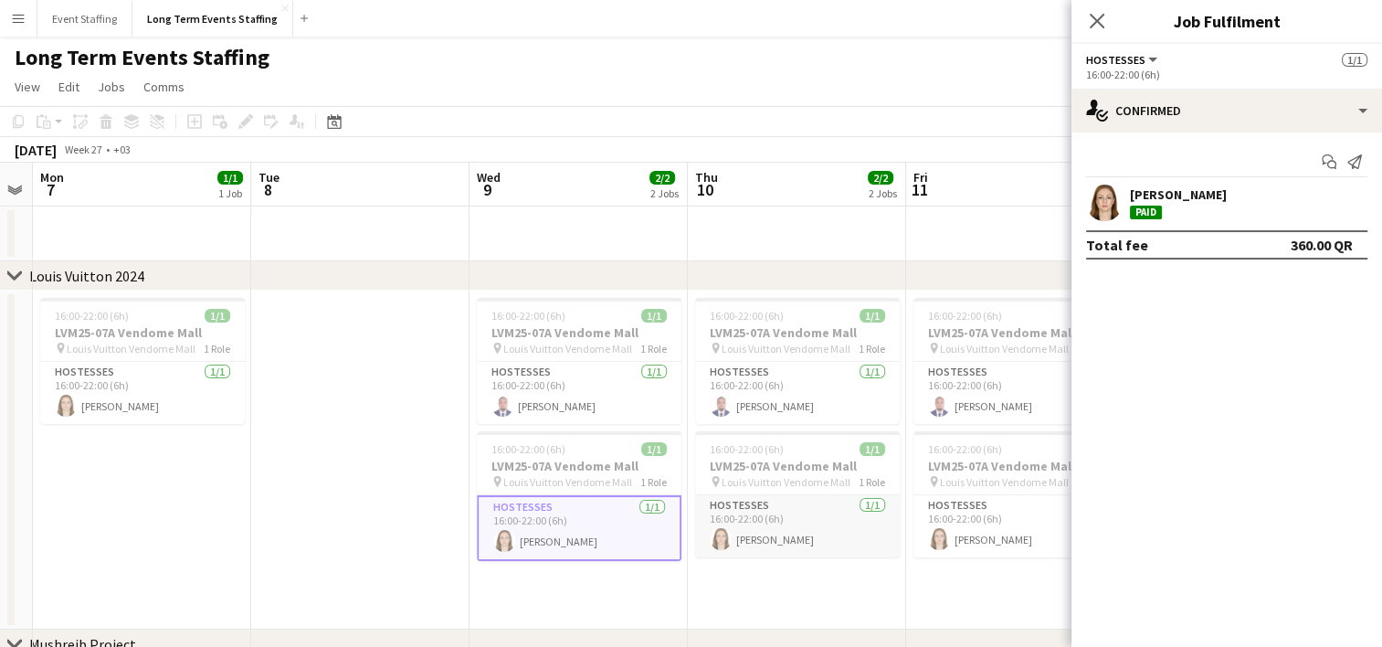
click at [787, 548] on app-card-role "Hostesses [DATE] 16:00-22:00 (6h) [PERSON_NAME]" at bounding box center [797, 526] width 205 height 62
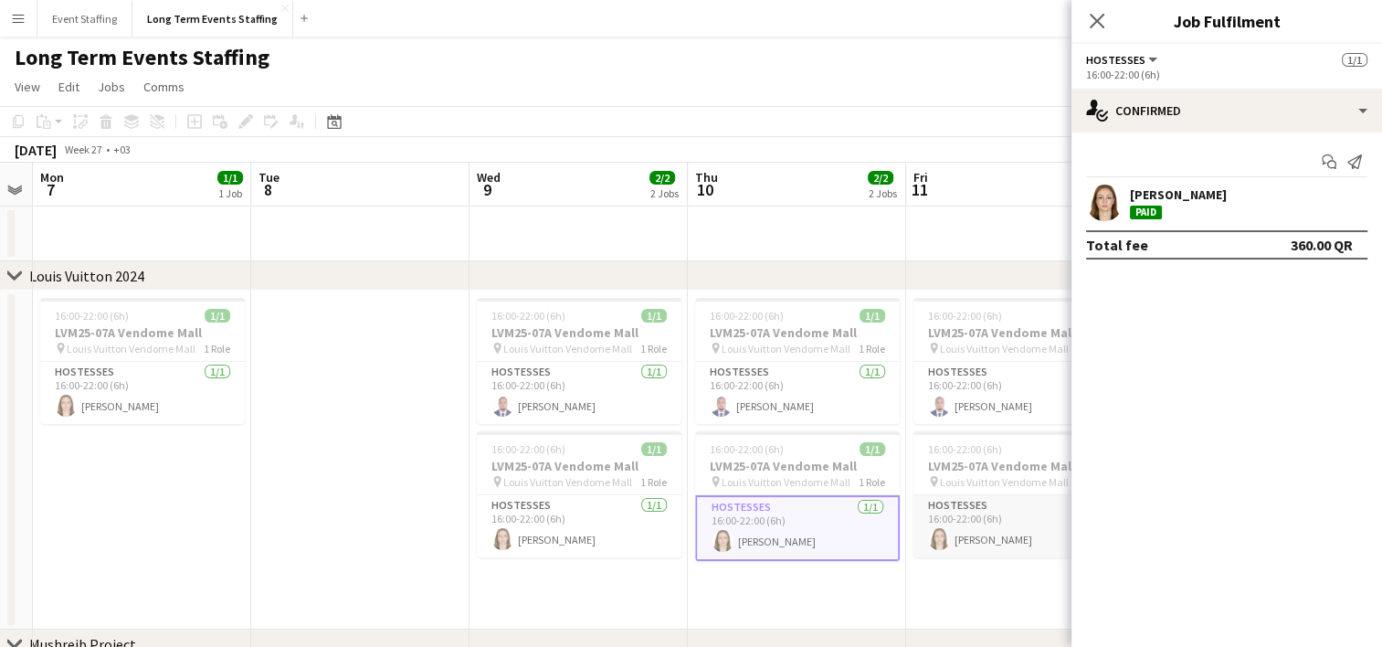
click at [1022, 549] on app-card-role "Hostesses [DATE] 16:00-22:00 (6h) [PERSON_NAME]" at bounding box center [1016, 526] width 205 height 62
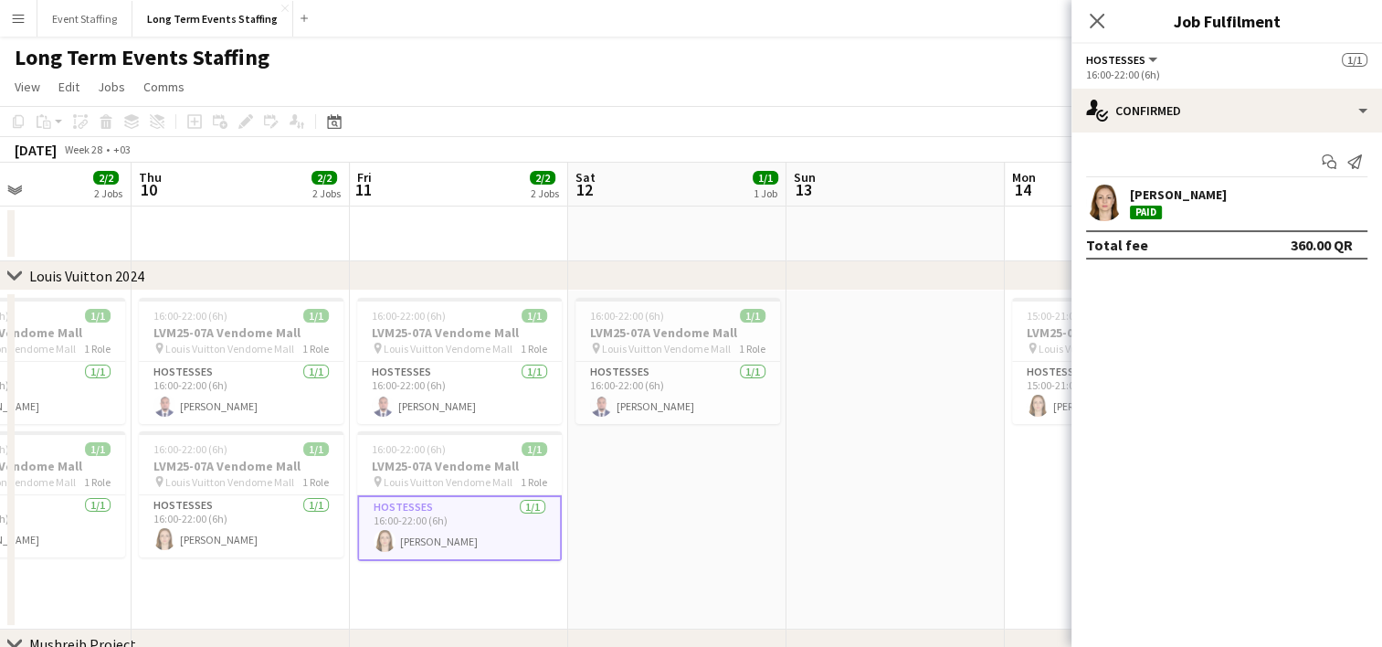
drag, startPoint x: 943, startPoint y: 609, endPoint x: 354, endPoint y: 568, distance: 590.7
click at [354, 568] on app-calendar-viewport "Sun 6 Mon 7 1/1 1 Job Tue 8 Wed 9 2/2 2 Jobs Thu 10 2/2 2 Jobs Fri 11 2/2 2 Job…" at bounding box center [691, 522] width 1382 height 719
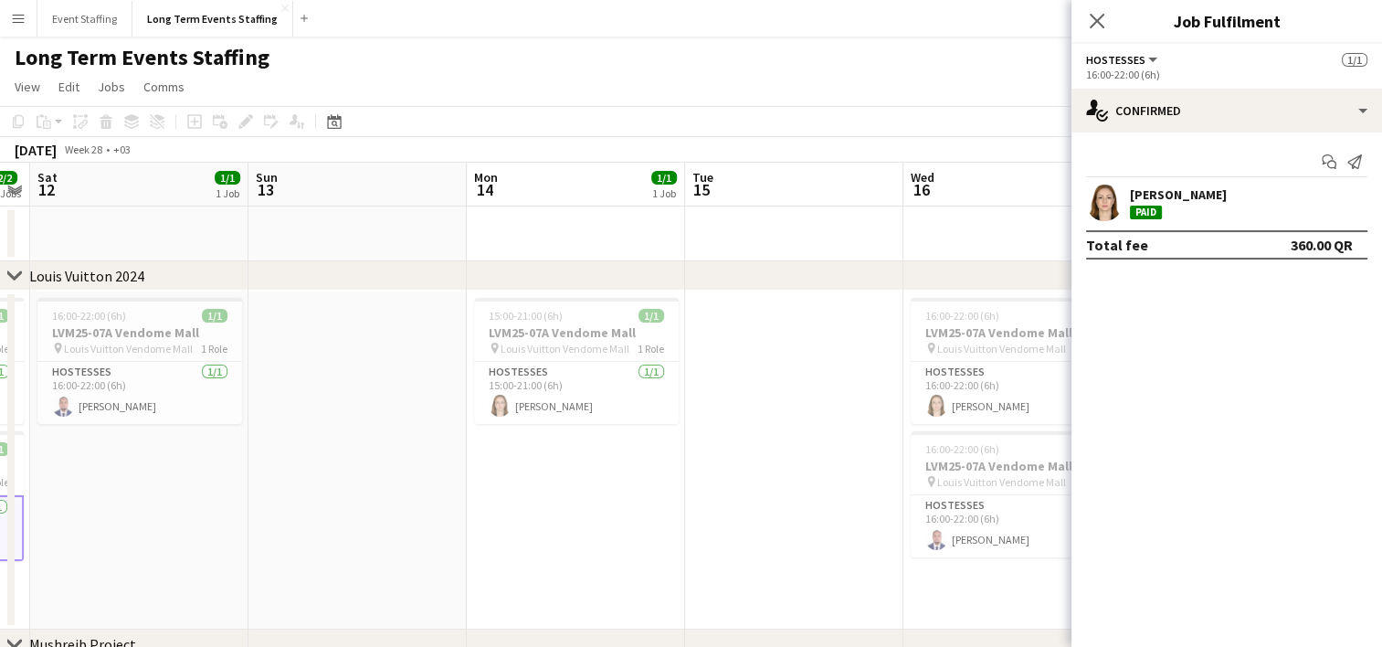
drag, startPoint x: 825, startPoint y: 584, endPoint x: 314, endPoint y: 479, distance: 521.4
click at [314, 479] on app-calendar-viewport "Tue 8 Wed 9 2/2 2 Jobs Thu 10 2/2 2 Jobs Fri 11 2/2 2 Jobs Sat 12 1/1 1 Job Sun…" at bounding box center [691, 522] width 1382 height 719
click at [568, 391] on app-card-role "Hostesses [DATE] 15:00-21:00 (6h) [PERSON_NAME]" at bounding box center [571, 393] width 205 height 62
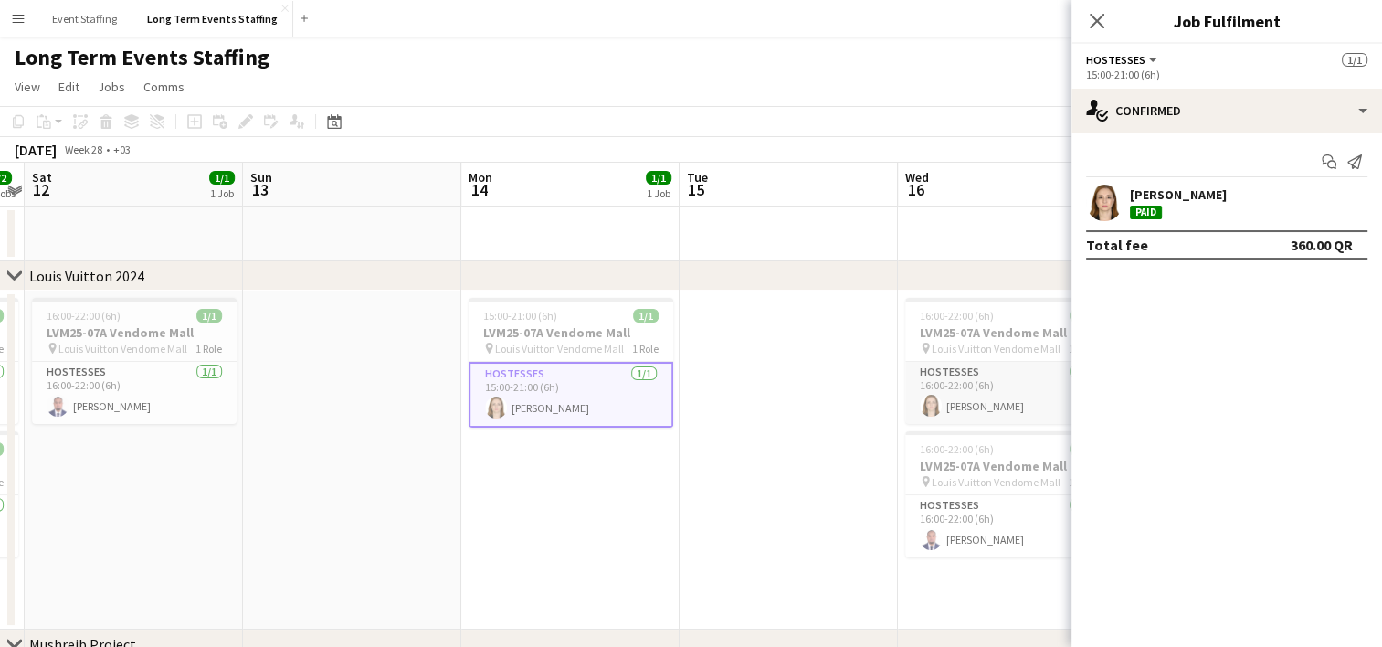
click at [968, 405] on app-card-role "Hostesses [DATE] 16:00-22:00 (6h) [PERSON_NAME]" at bounding box center [1007, 393] width 205 height 62
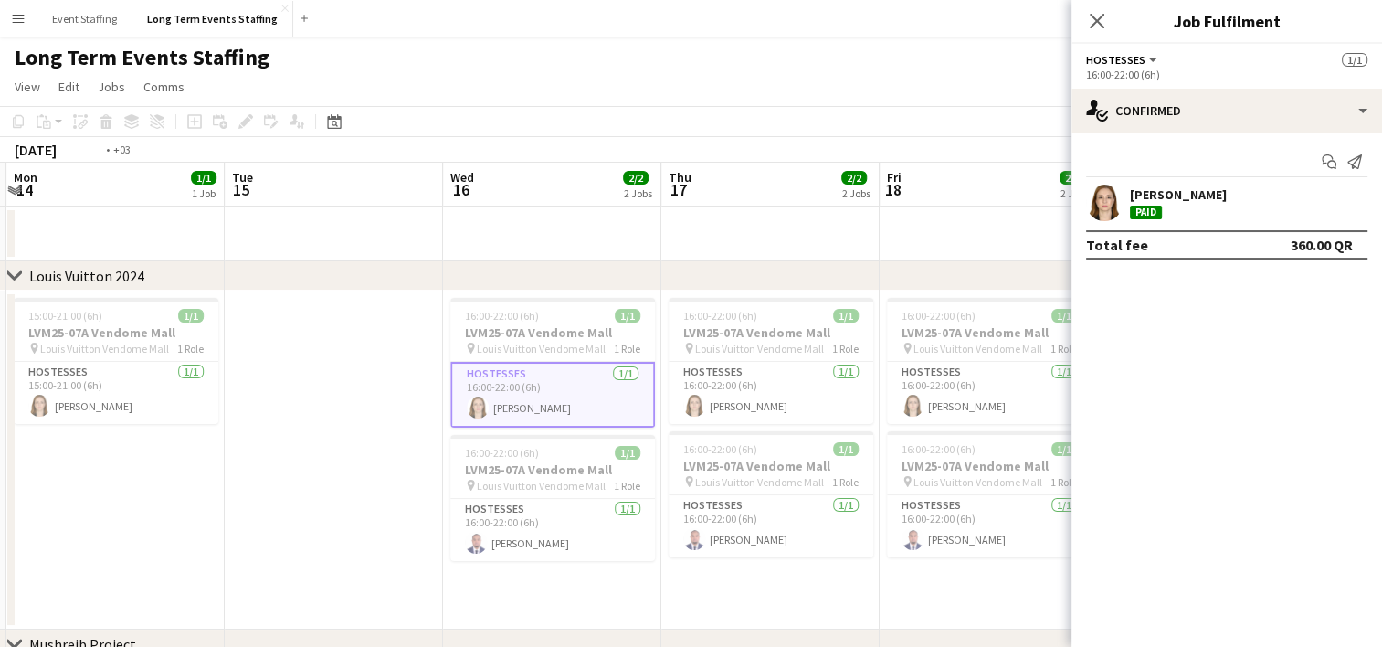
scroll to position [0, 482]
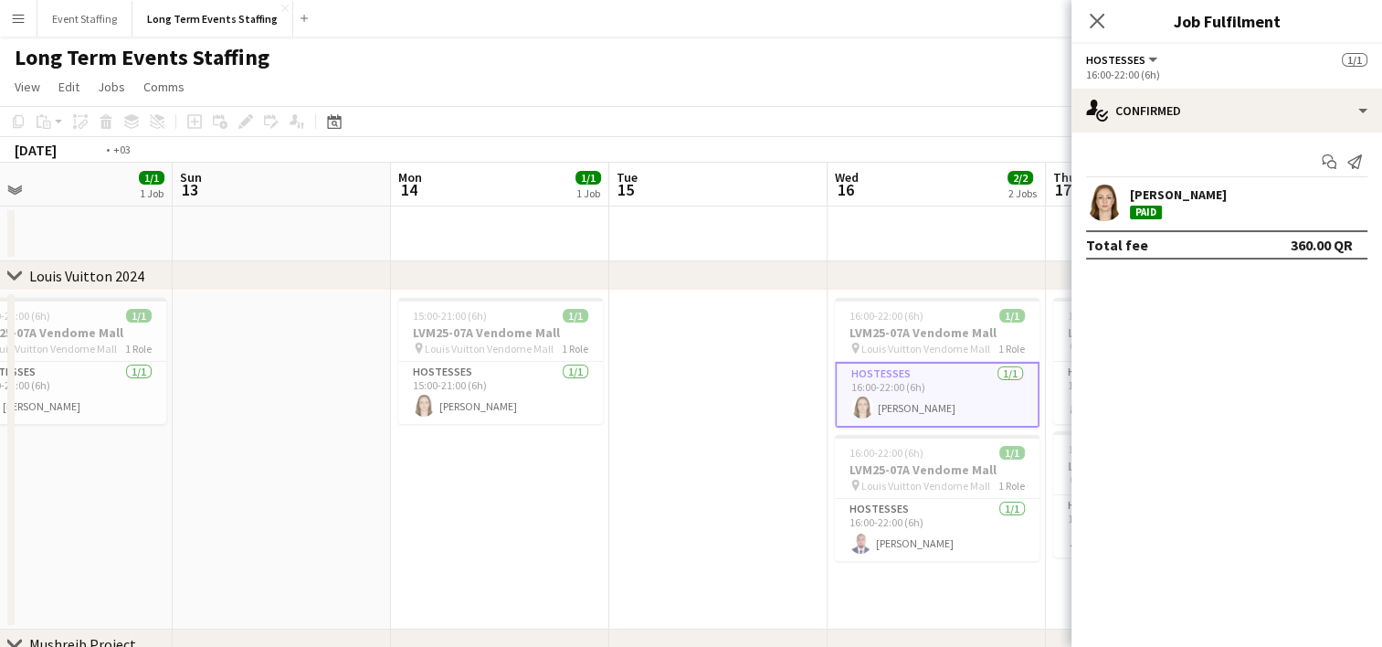
drag, startPoint x: 725, startPoint y: 470, endPoint x: 218, endPoint y: 442, distance: 507.8
click at [218, 442] on app-calendar-viewport "Thu 10 2/2 2 Jobs Fri 11 2/2 2 Jobs Sat 12 1/1 1 Job Sun 13 Mon 14 1/1 1 Job Tu…" at bounding box center [691, 522] width 1382 height 719
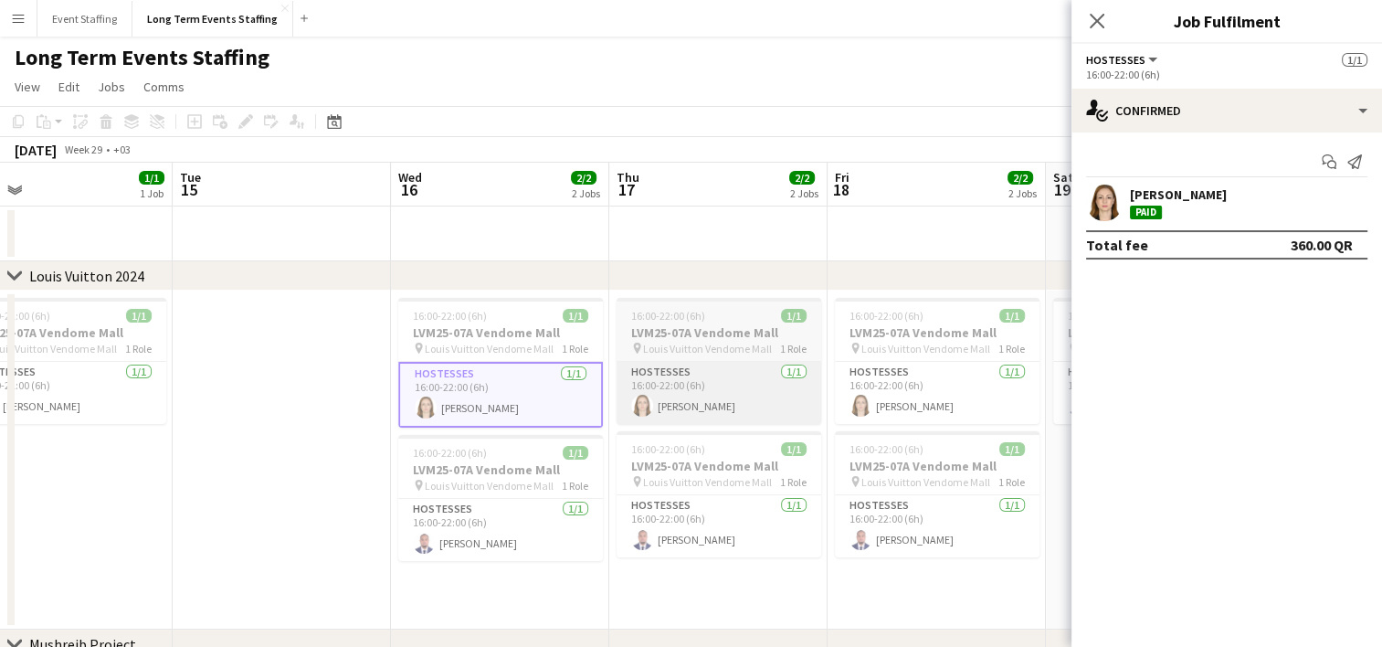
click at [664, 368] on app-card-role "Hostesses [DATE] 16:00-22:00 (6h) [PERSON_NAME]" at bounding box center [719, 393] width 205 height 62
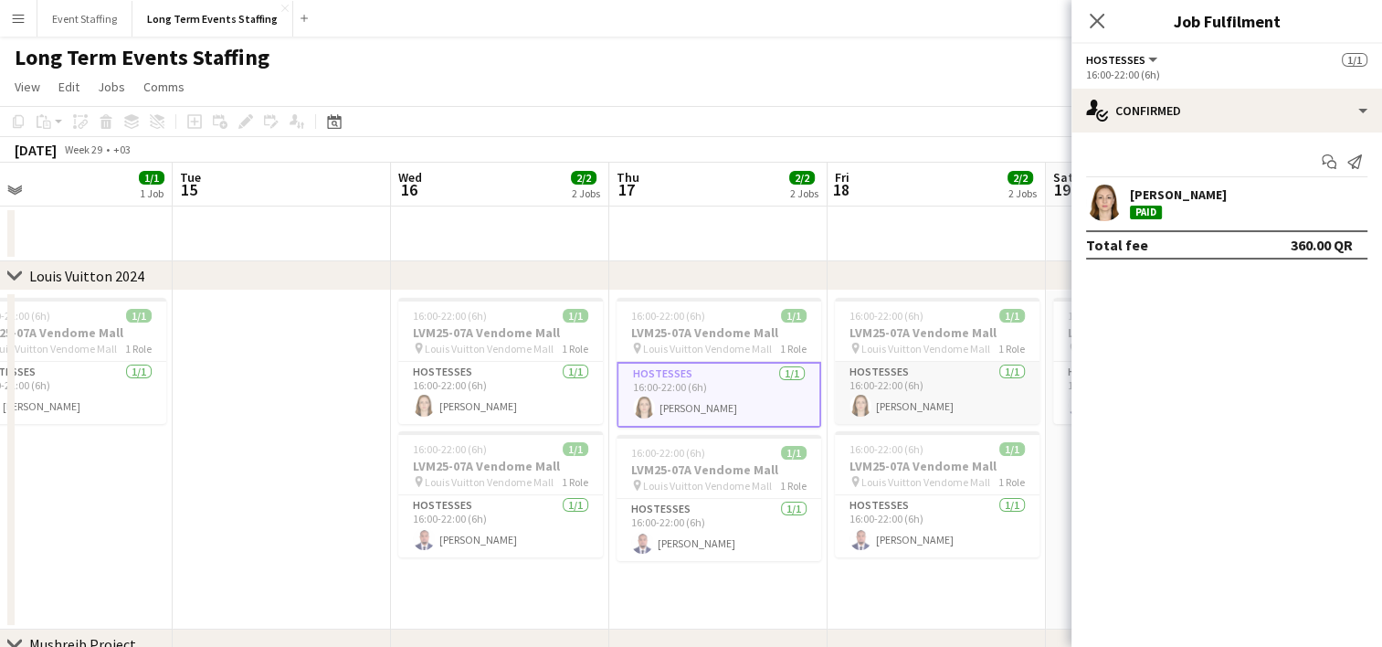
click at [953, 376] on app-card-role "Hostesses [DATE] 16:00-22:00 (6h) [PERSON_NAME]" at bounding box center [937, 393] width 205 height 62
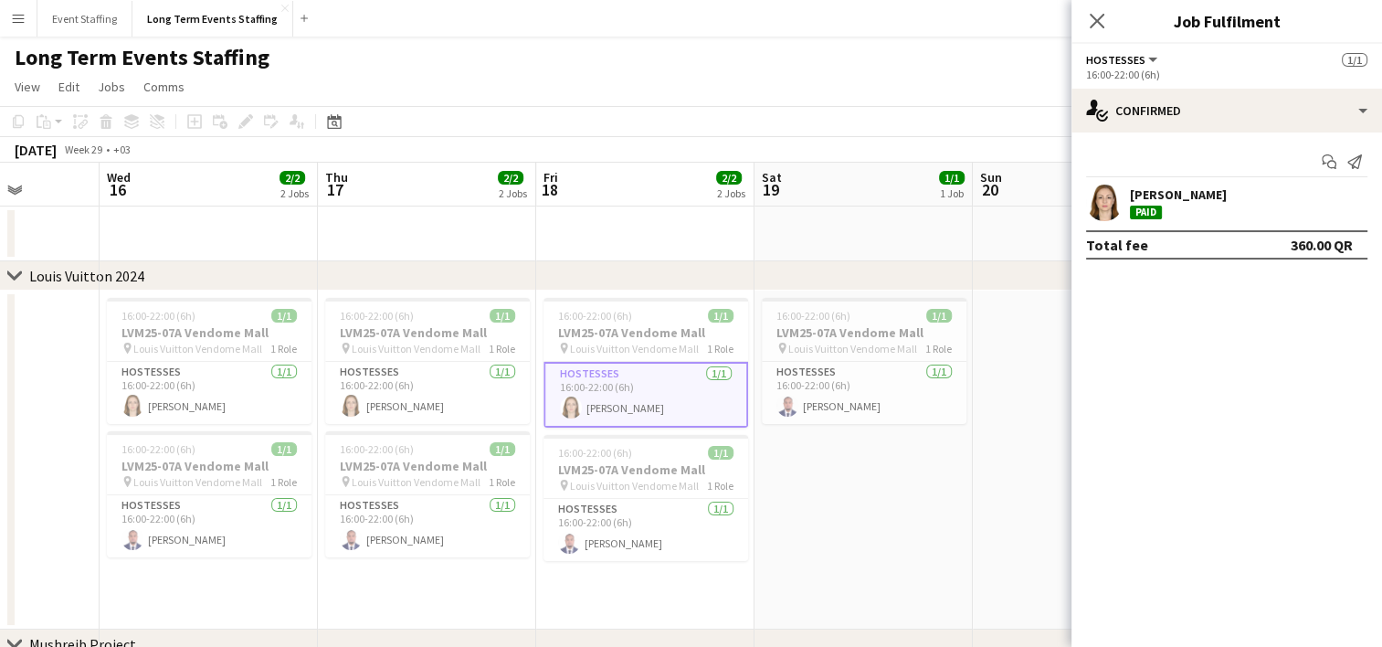
drag, startPoint x: 1027, startPoint y: 593, endPoint x: 736, endPoint y: 589, distance: 290.5
click at [736, 589] on app-calendar-viewport "Sat 12 1/1 1 Job Sun 13 Mon 14 1/1 1 Job Tue 15 Wed 16 2/2 2 Jobs Thu 17 2/2 2 …" at bounding box center [691, 522] width 1382 height 719
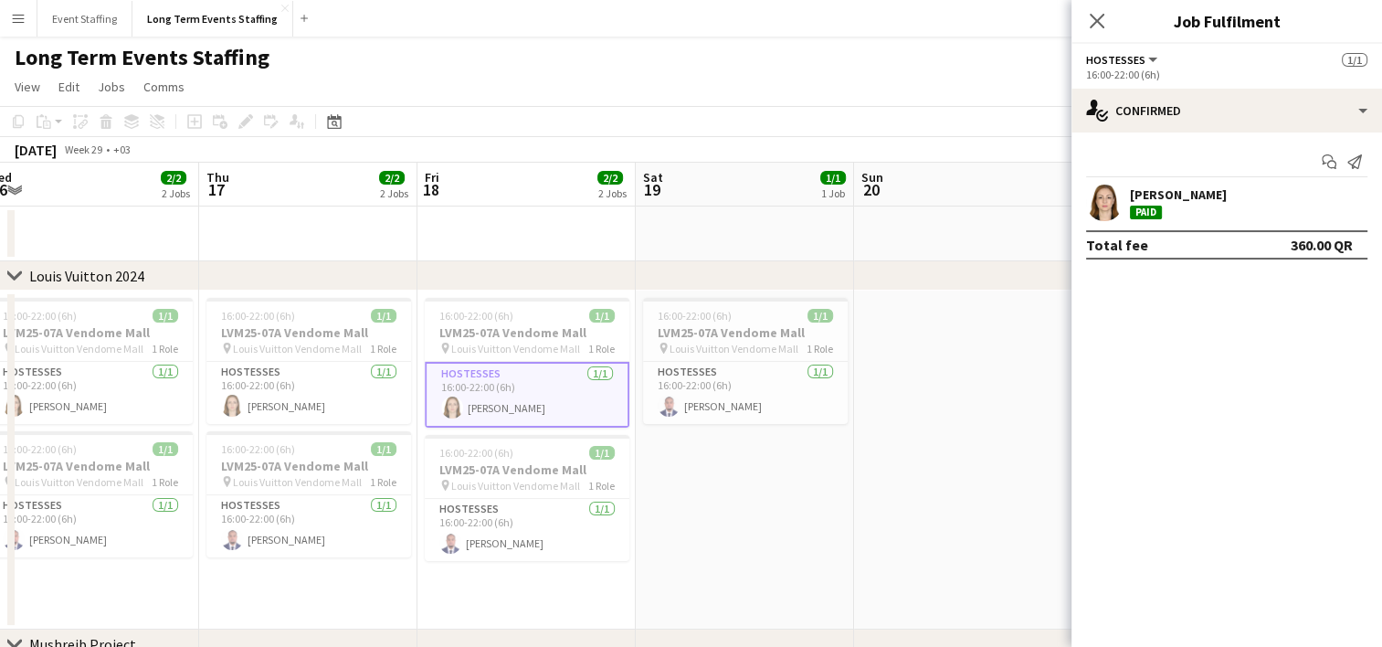
scroll to position [0, 473]
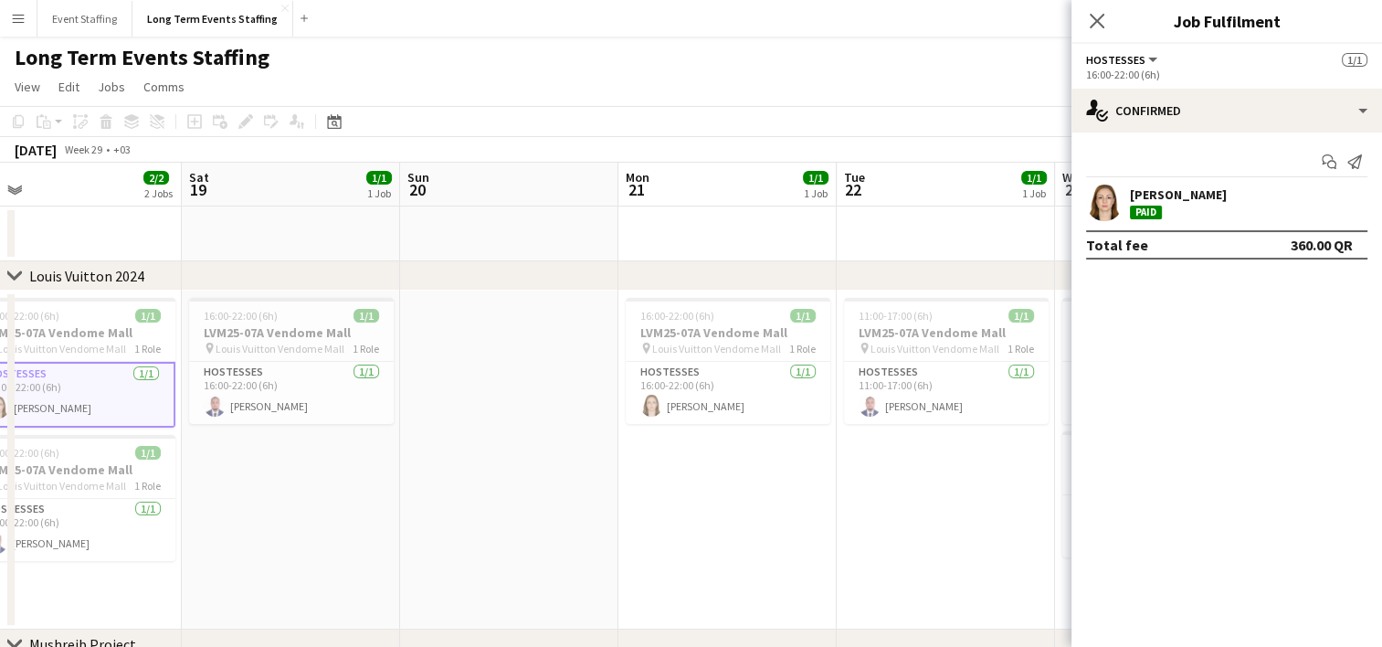
drag, startPoint x: 851, startPoint y: 569, endPoint x: 279, endPoint y: 526, distance: 574.4
click at [279, 526] on app-calendar-viewport "Wed 16 2/2 2 Jobs Thu 17 2/2 2 Jobs Fri 18 2/2 2 Jobs Sat 19 1/1 1 Job Sun 20 M…" at bounding box center [691, 522] width 1382 height 719
click at [672, 418] on app-card-role "Hostesses [DATE] 16:00-22:00 (6h) [PERSON_NAME]" at bounding box center [728, 393] width 205 height 62
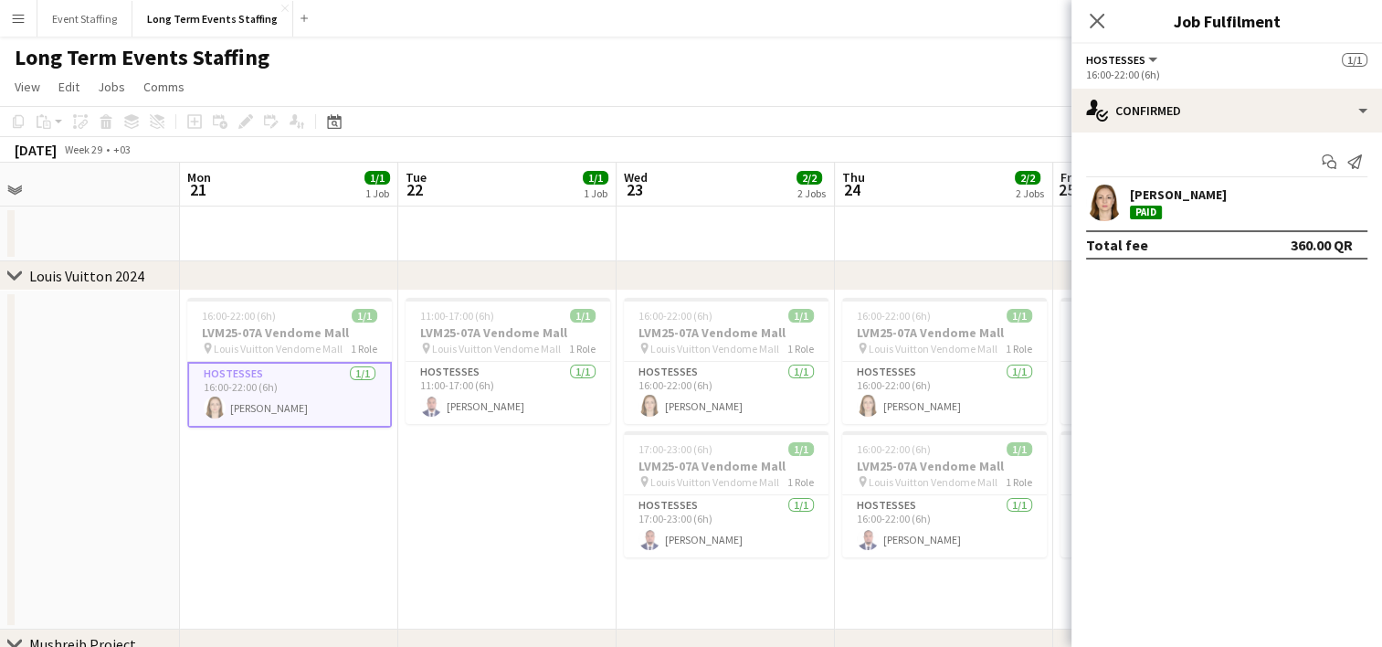
drag, startPoint x: 916, startPoint y: 495, endPoint x: 464, endPoint y: 443, distance: 455.2
click at [464, 443] on app-calendar-viewport "Fri 18 2/2 2 Jobs Sat 19 1/1 1 Job Sun 20 Mon 21 1/1 1 Job Tue 22 1/1 1 Job Wed…" at bounding box center [691, 522] width 1382 height 719
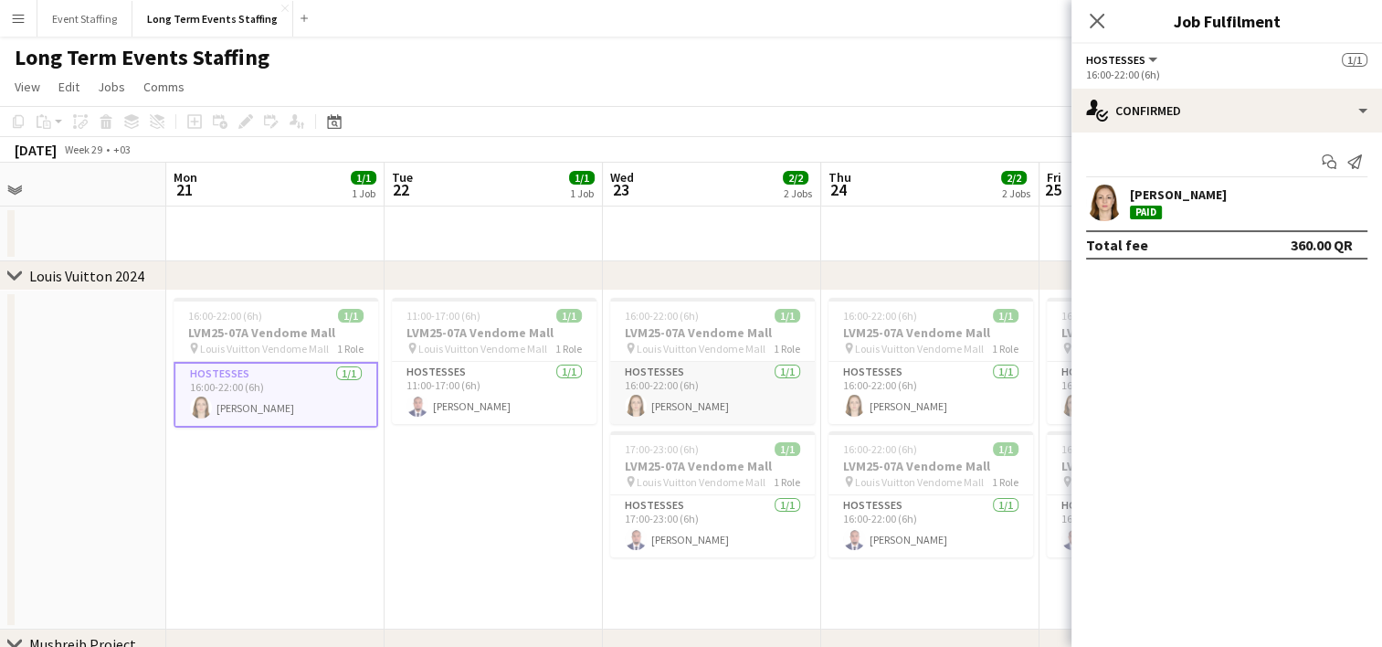
click at [652, 392] on app-card-role "Hostesses [DATE] 16:00-22:00 (6h) [PERSON_NAME]" at bounding box center [712, 393] width 205 height 62
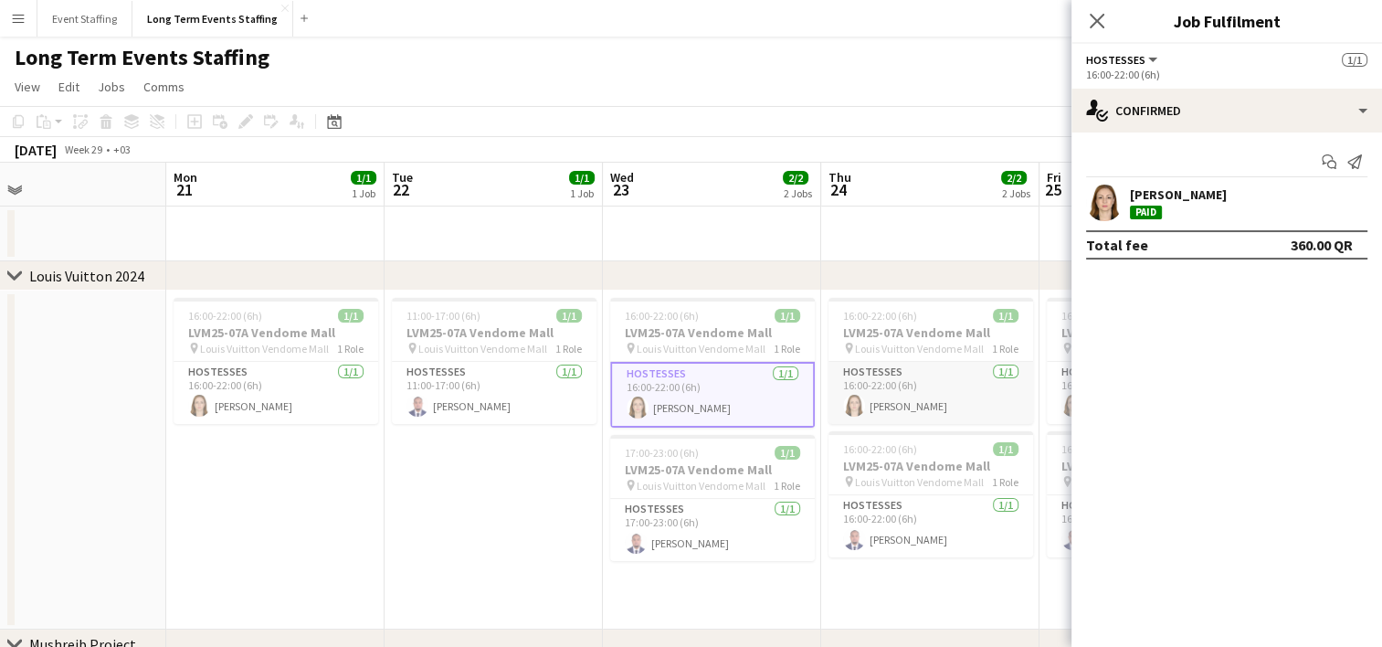
click at [903, 396] on app-card-role "Hostesses [DATE] 16:00-22:00 (6h) [PERSON_NAME]" at bounding box center [931, 393] width 205 height 62
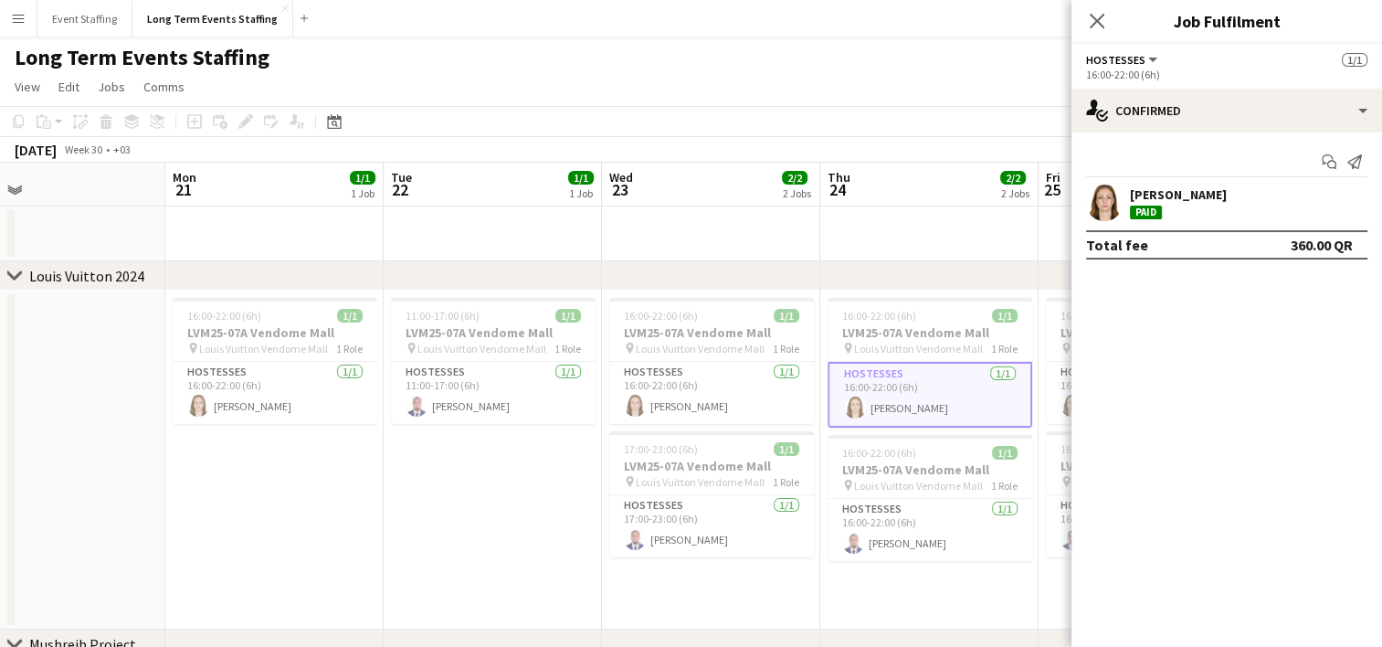
drag, startPoint x: 943, startPoint y: 581, endPoint x: 485, endPoint y: 575, distance: 457.7
click at [485, 575] on app-calendar-viewport "Fri 18 2/2 2 Jobs Sat 19 1/1 1 Job Sun 20 Mon 21 1/1 1 Job Tue 22 1/1 1 Job Wed…" at bounding box center [691, 522] width 1382 height 719
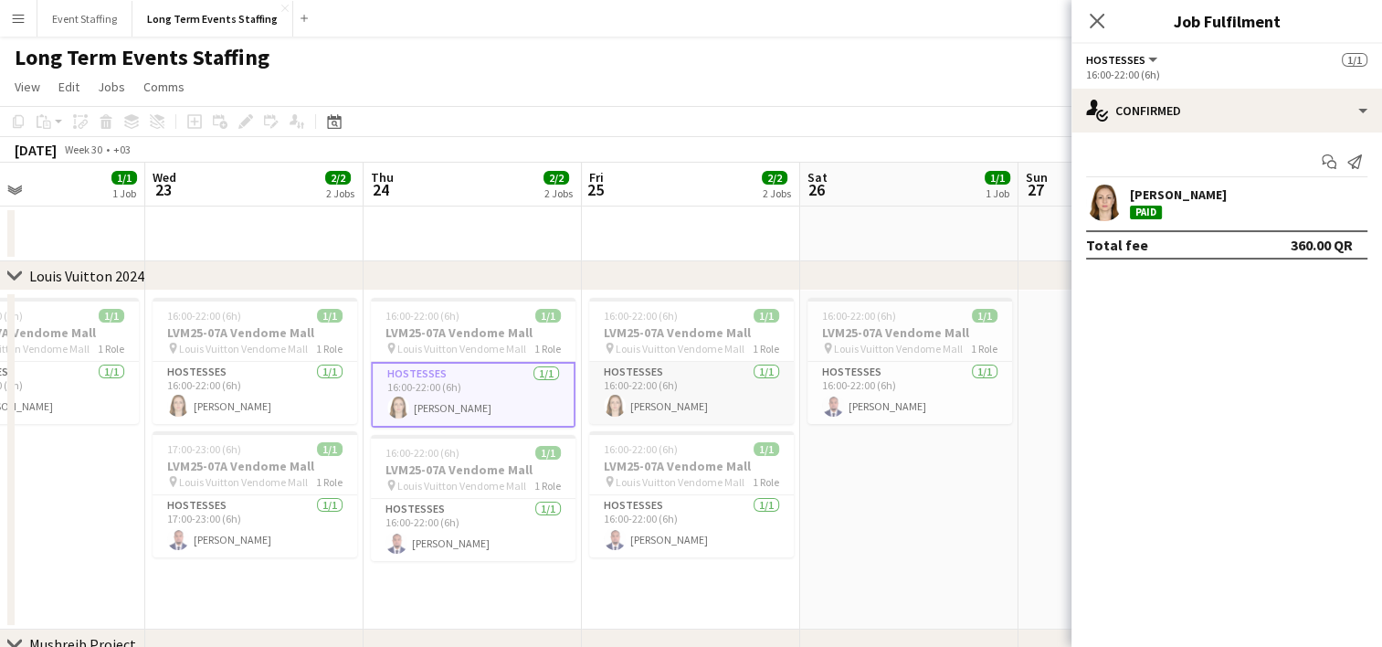
click at [647, 411] on app-card-role "Hostesses [DATE] 16:00-22:00 (6h) [PERSON_NAME]" at bounding box center [691, 393] width 205 height 62
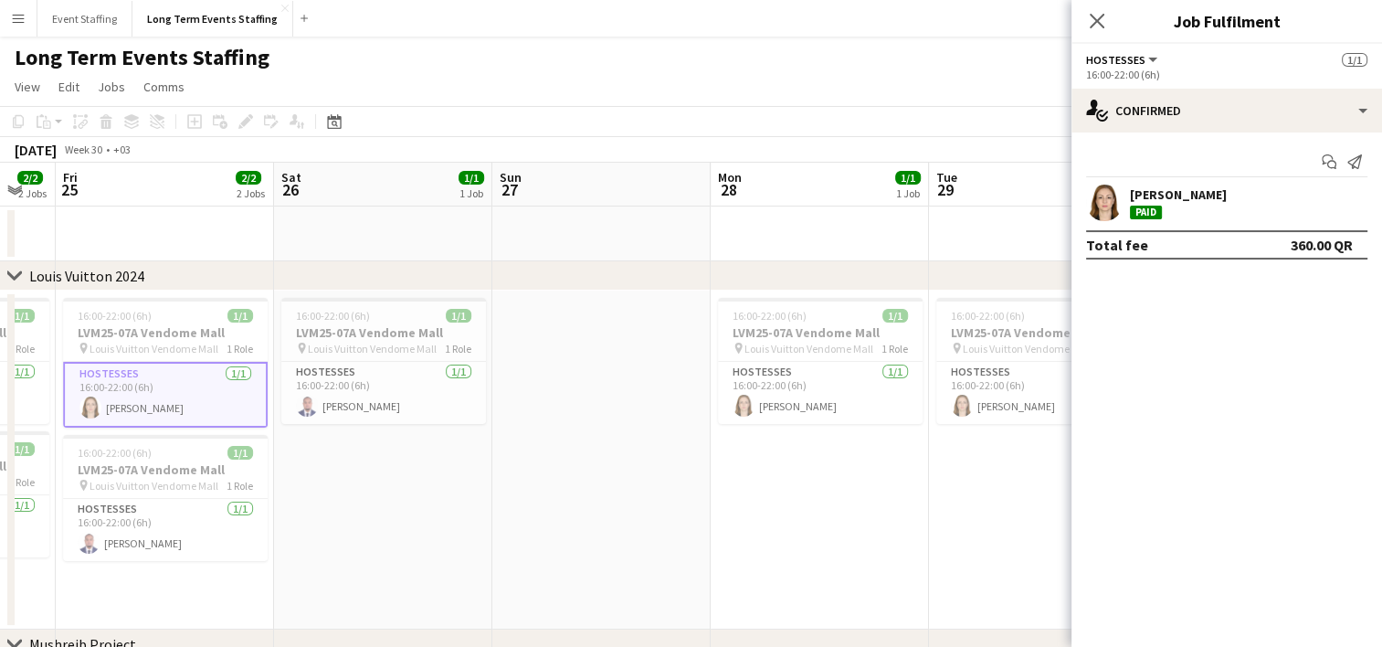
drag, startPoint x: 943, startPoint y: 519, endPoint x: 414, endPoint y: 552, distance: 530.0
click at [414, 552] on app-calendar-viewport "Tue 22 1/1 1 Job Wed 23 2/2 2 Jobs Thu 24 2/2 2 Jobs Fri 25 2/2 2 Jobs Sat 26 1…" at bounding box center [691, 522] width 1382 height 719
click at [798, 390] on app-card-role "Hostesses [DATE] 16:00-22:00 (6h) [PERSON_NAME]" at bounding box center [817, 393] width 205 height 62
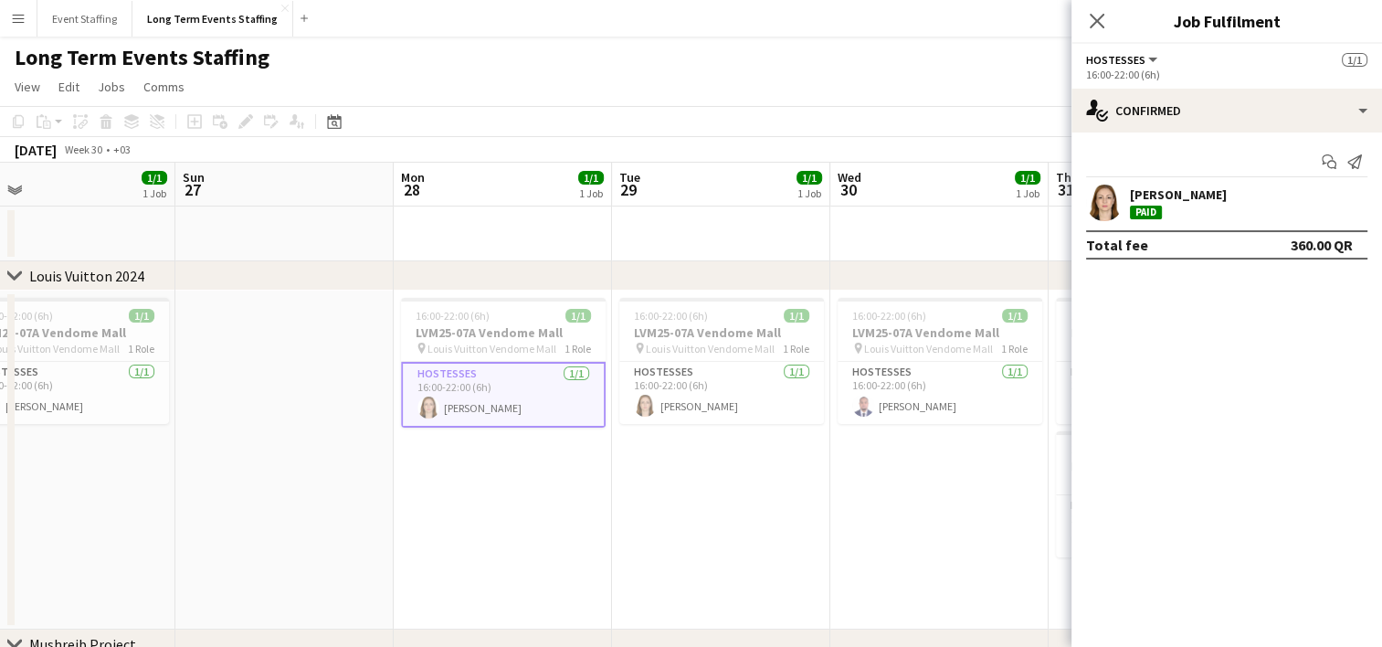
drag, startPoint x: 903, startPoint y: 515, endPoint x: 586, endPoint y: 497, distance: 317.5
click at [586, 497] on app-calendar-viewport "Thu 24 2/2 2 Jobs Fri 25 2/2 2 Jobs Sat 26 1/1 1 Job Sun 27 Mon 28 1/1 1 Job Tu…" at bounding box center [691, 522] width 1382 height 719
click at [732, 386] on app-card-role "Hostesses [DATE] 16:00-22:00 (6h) [PERSON_NAME]" at bounding box center [719, 393] width 205 height 62
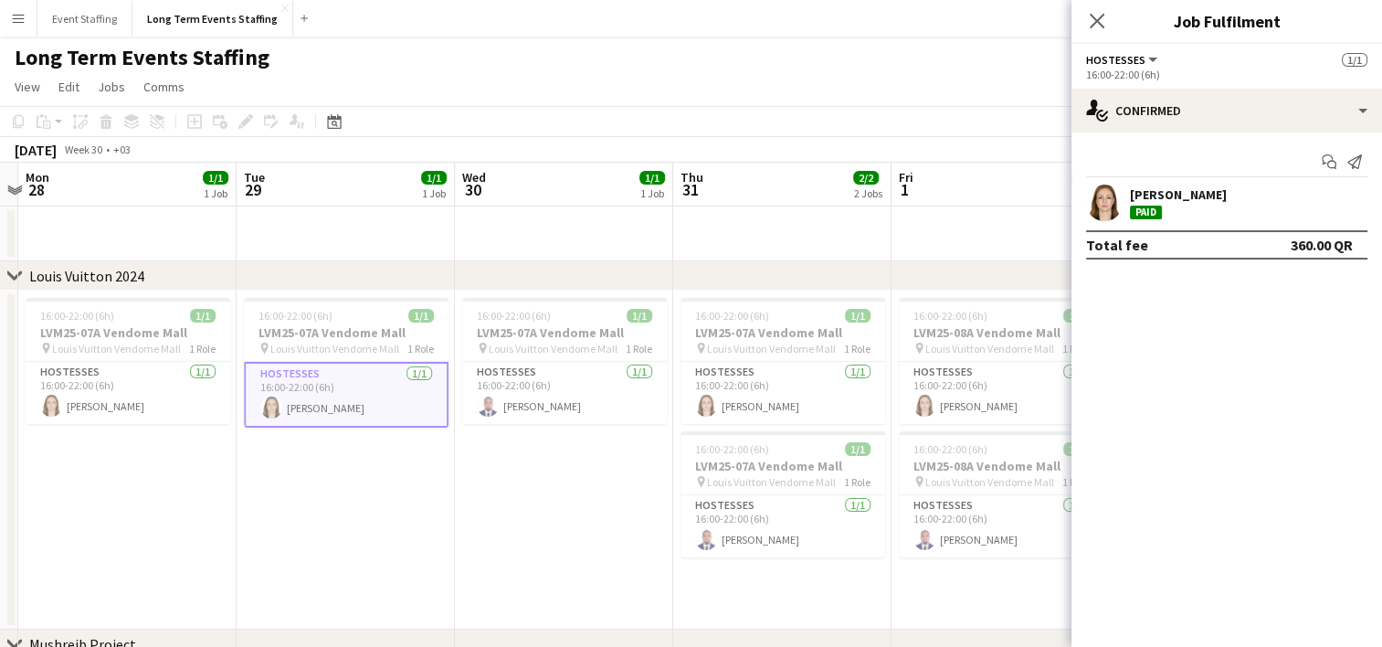
scroll to position [0, 869]
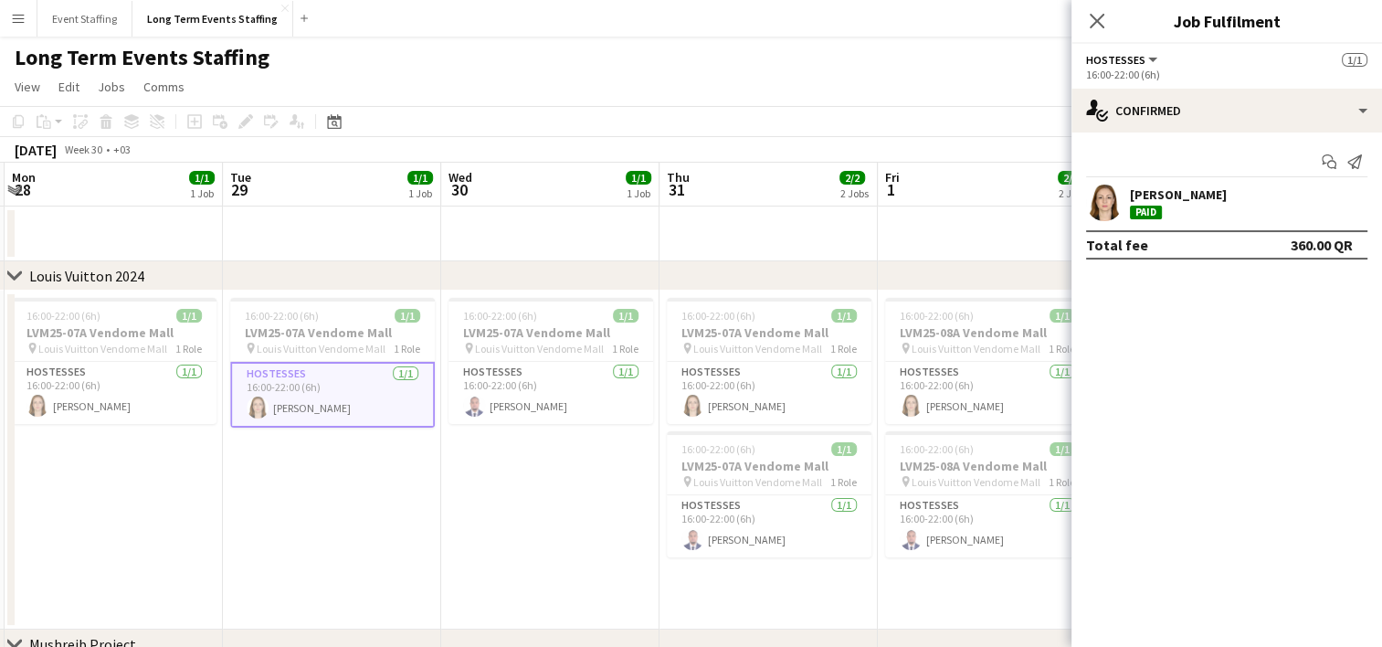
drag, startPoint x: 875, startPoint y: 505, endPoint x: 489, endPoint y: 505, distance: 386.4
click at [489, 505] on app-calendar-viewport "Thu 24 2/2 2 Jobs Fri 25 2/2 2 Jobs Sat 26 1/1 1 Job Sun 27 Mon 28 1/1 1 Job Tu…" at bounding box center [691, 522] width 1382 height 719
click at [761, 398] on app-card-role "Hostesses [DATE] 16:00-22:00 (6h) [PERSON_NAME]" at bounding box center [769, 393] width 205 height 62
